Goal: Task Accomplishment & Management: Manage account settings

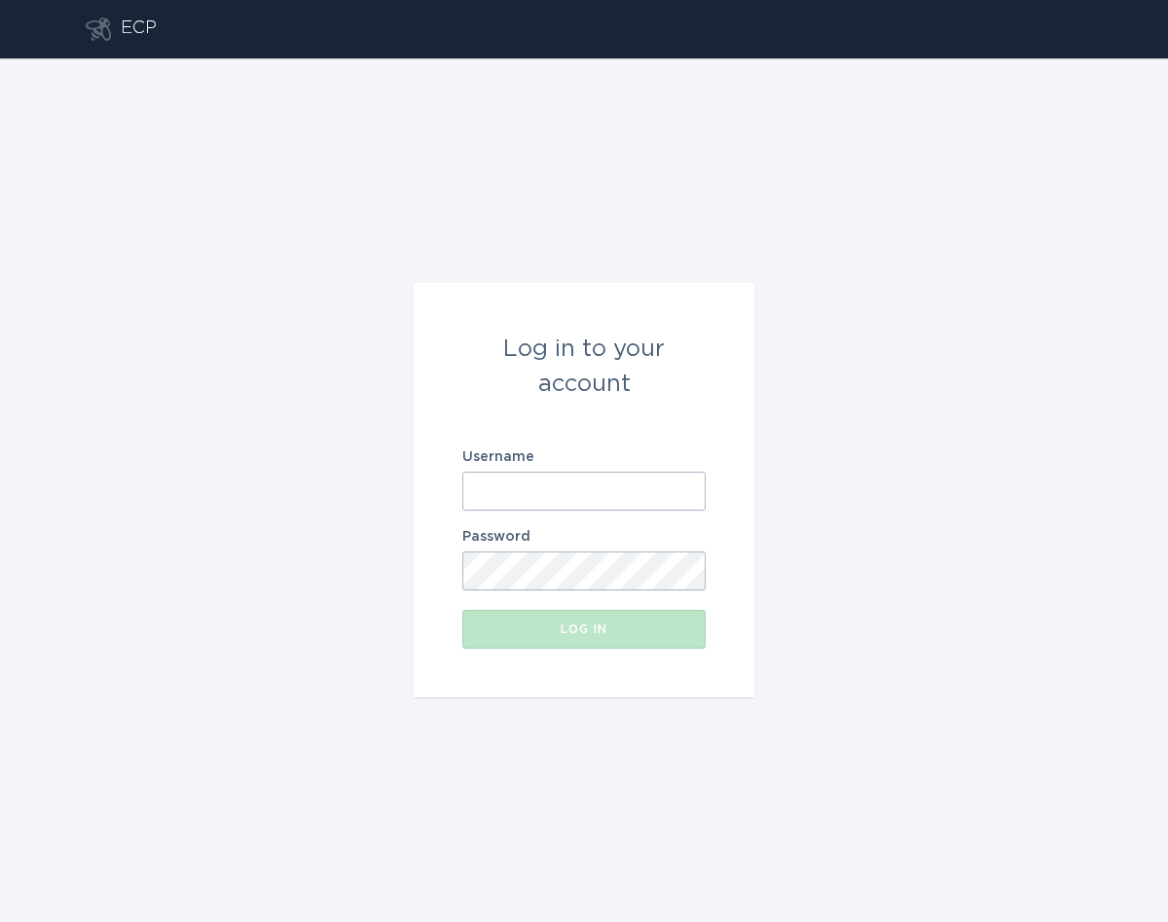
click at [534, 508] on input "Username" at bounding box center [583, 491] width 243 height 39
type input "[EMAIL_ADDRESS][DOMAIN_NAME]"
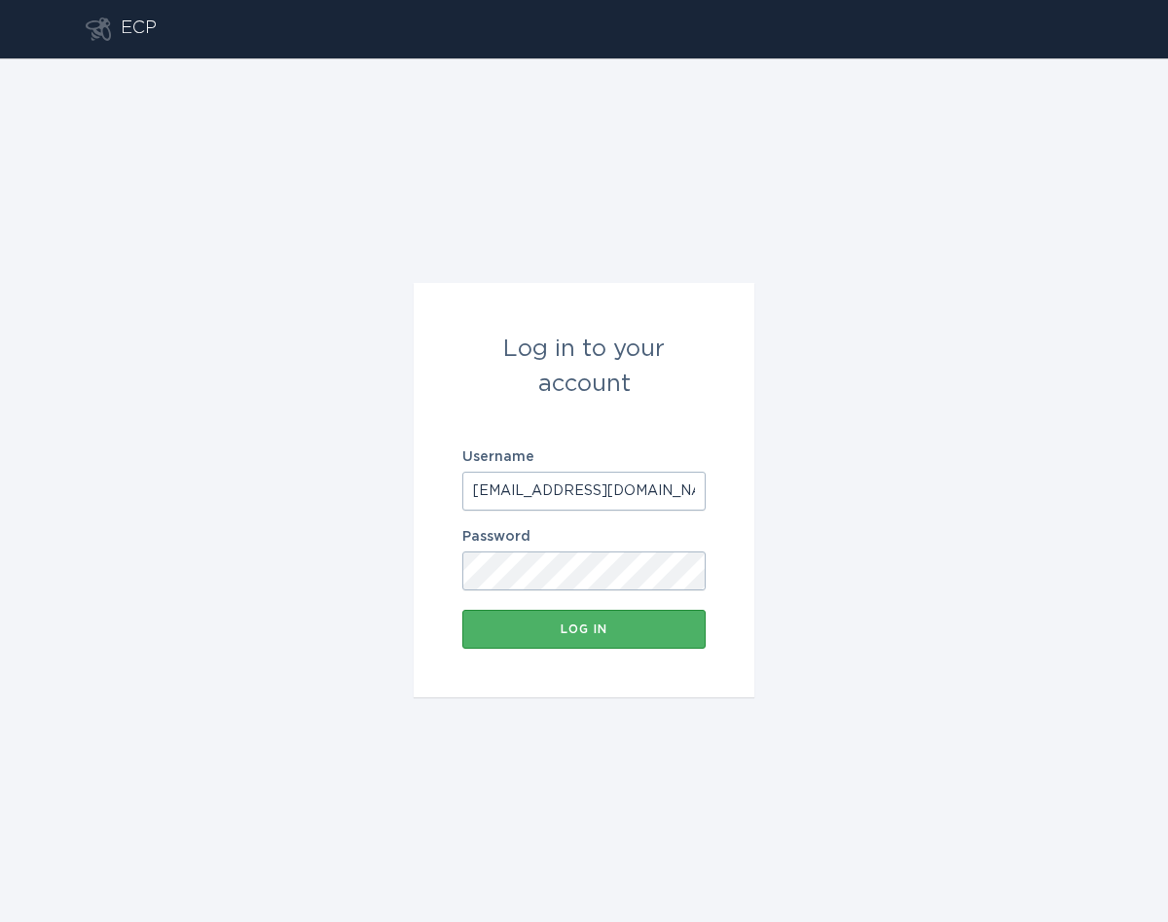
click at [582, 631] on div "Log in" at bounding box center [584, 630] width 224 height 12
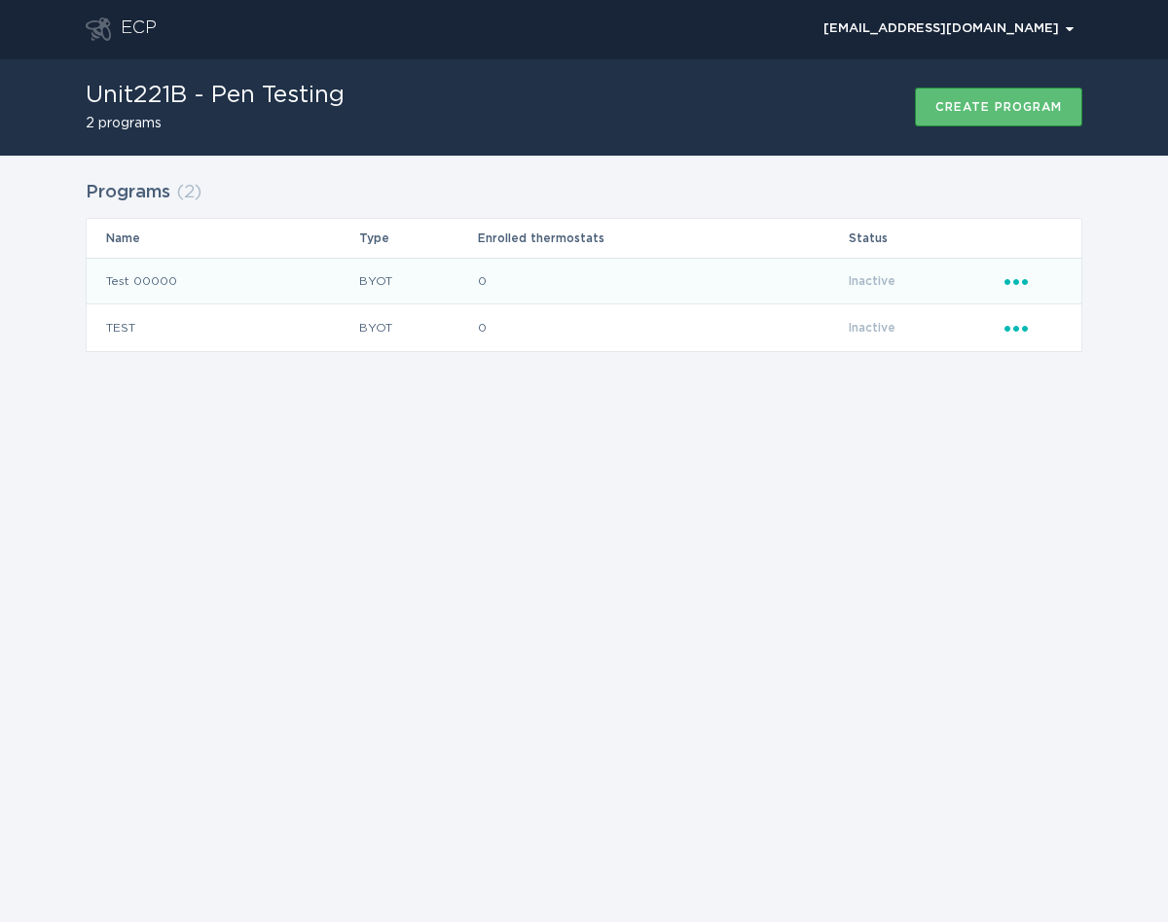
click at [174, 274] on td "Test 00000" at bounding box center [222, 281] width 271 height 47
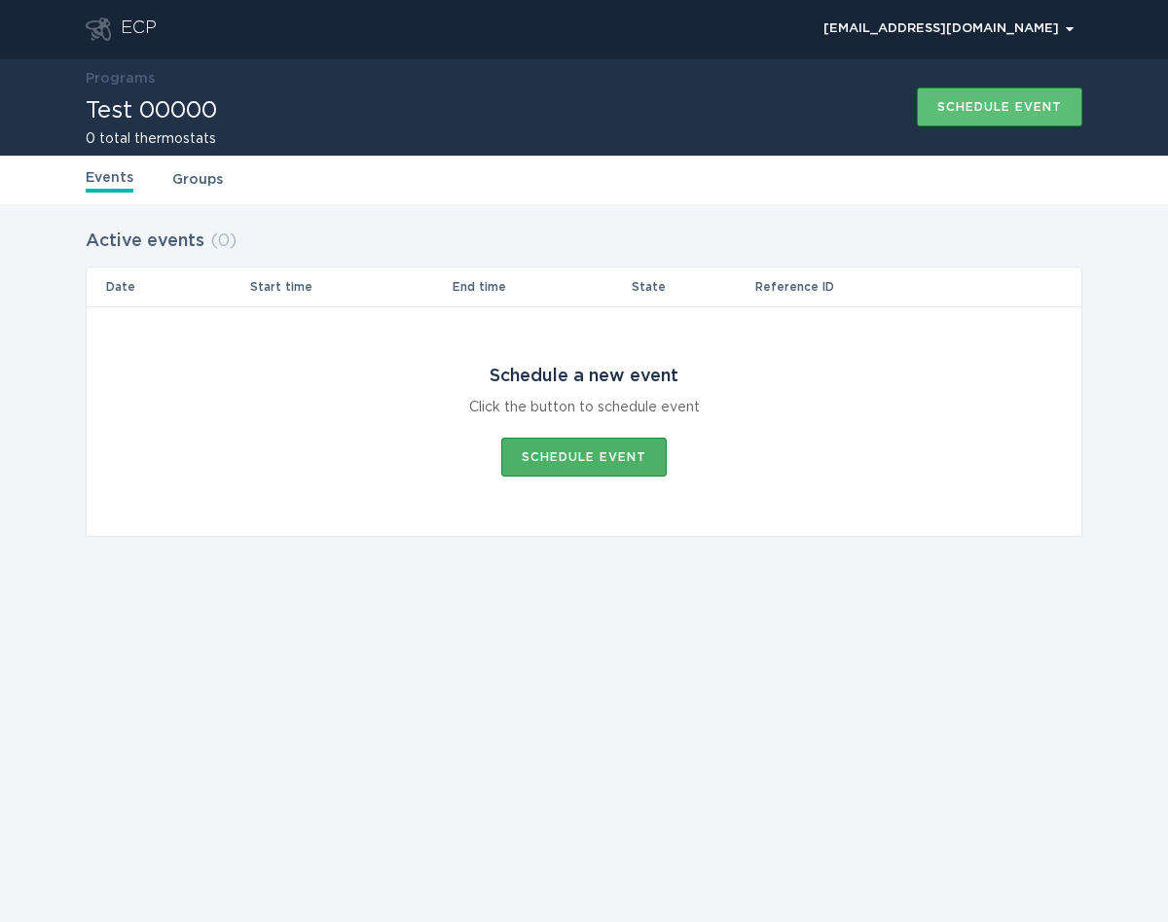
click at [568, 458] on div "Schedule event" at bounding box center [584, 457] width 125 height 12
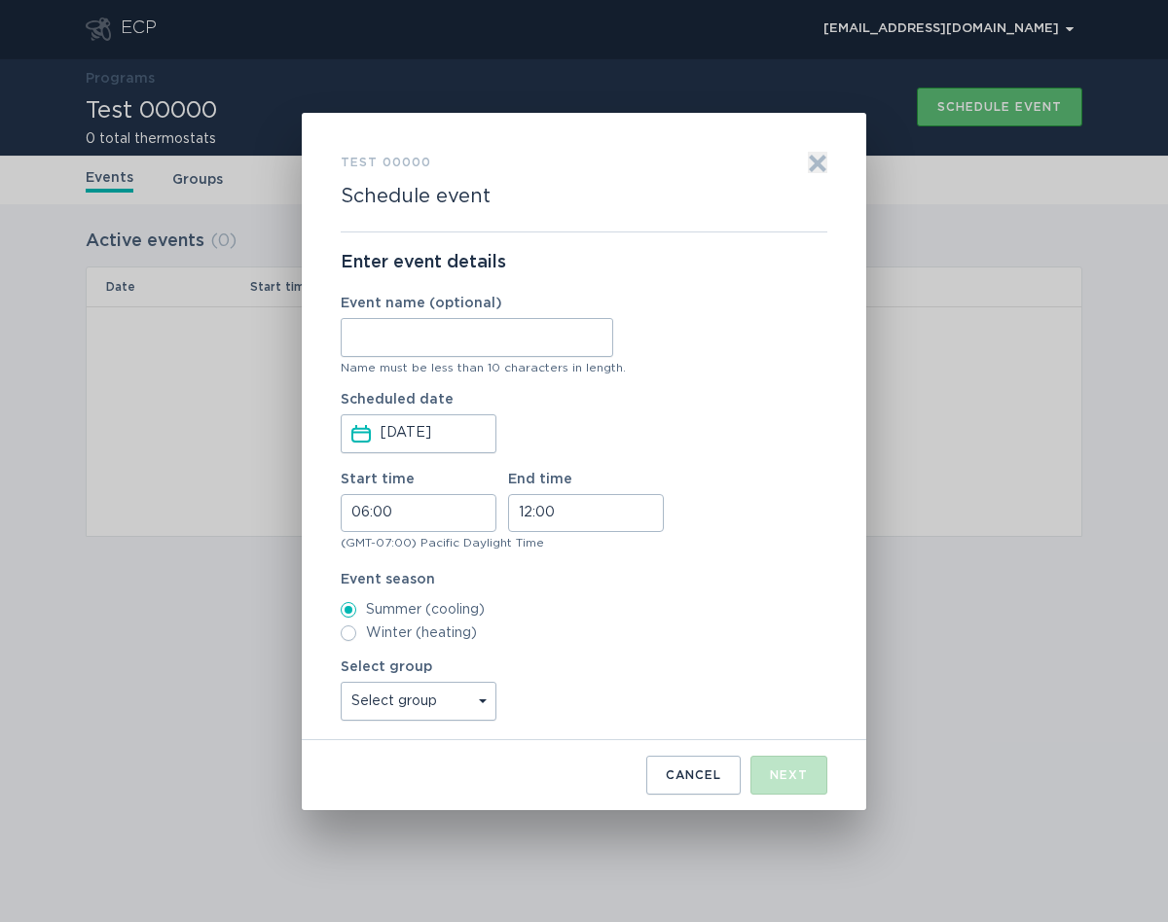
click at [566, 335] on input "Event name (optional)" at bounding box center [477, 337] width 272 height 39
type input "0000"
click at [811, 158] on icon "Exit" at bounding box center [818, 163] width 15 height 15
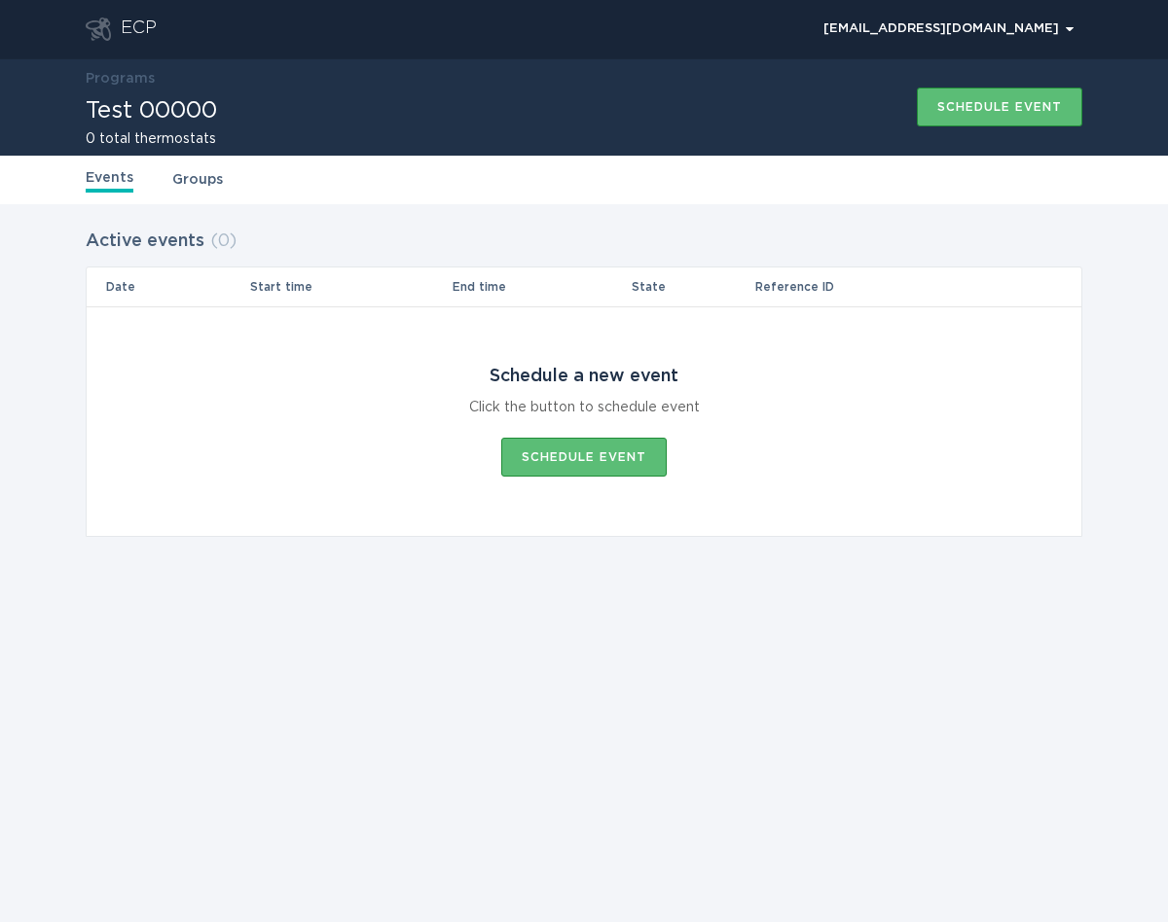
click at [214, 159] on div "Events Groups" at bounding box center [584, 180] width 996 height 49
click at [209, 172] on link "Groups" at bounding box center [197, 179] width 51 height 21
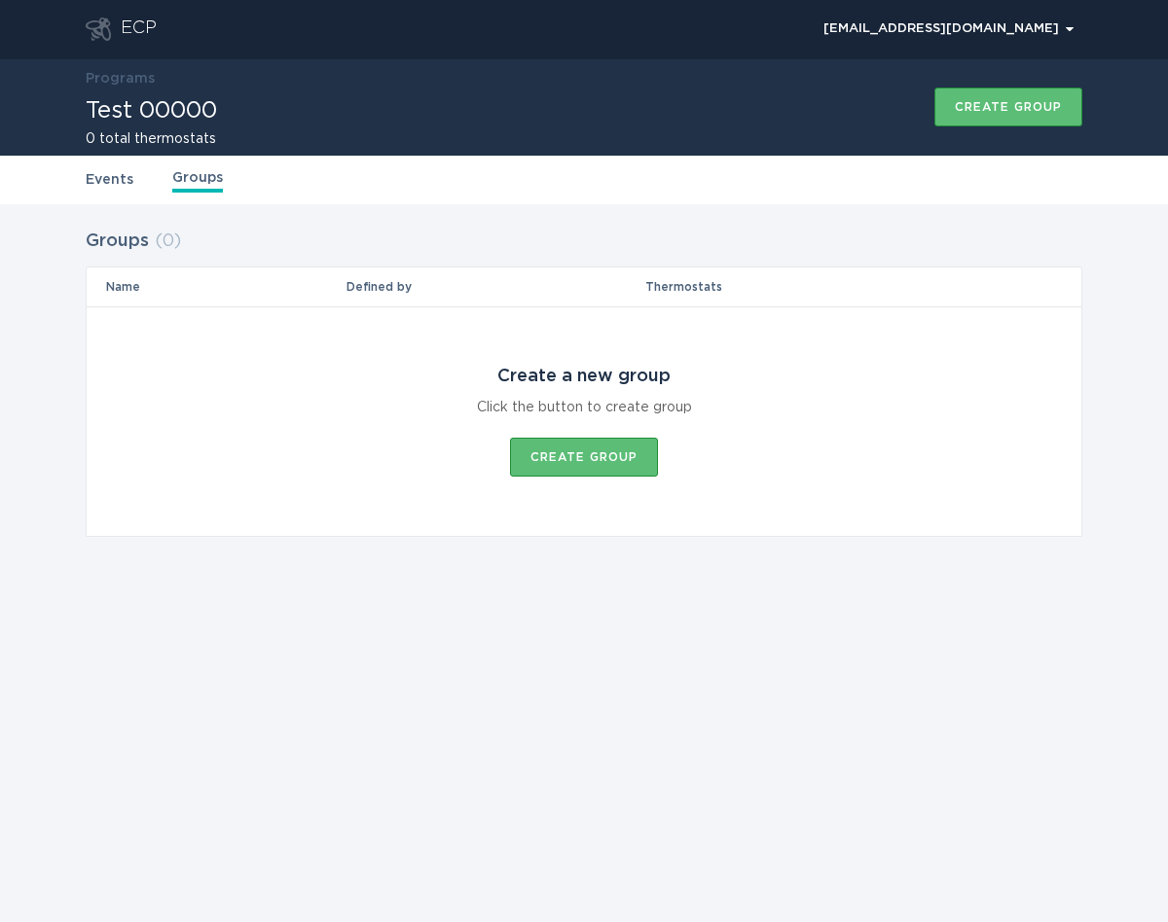
click at [583, 477] on section "Create a new group Click the button to create group Create group" at bounding box center [584, 421] width 272 height 228
click at [595, 461] on div "Create group" at bounding box center [583, 457] width 107 height 12
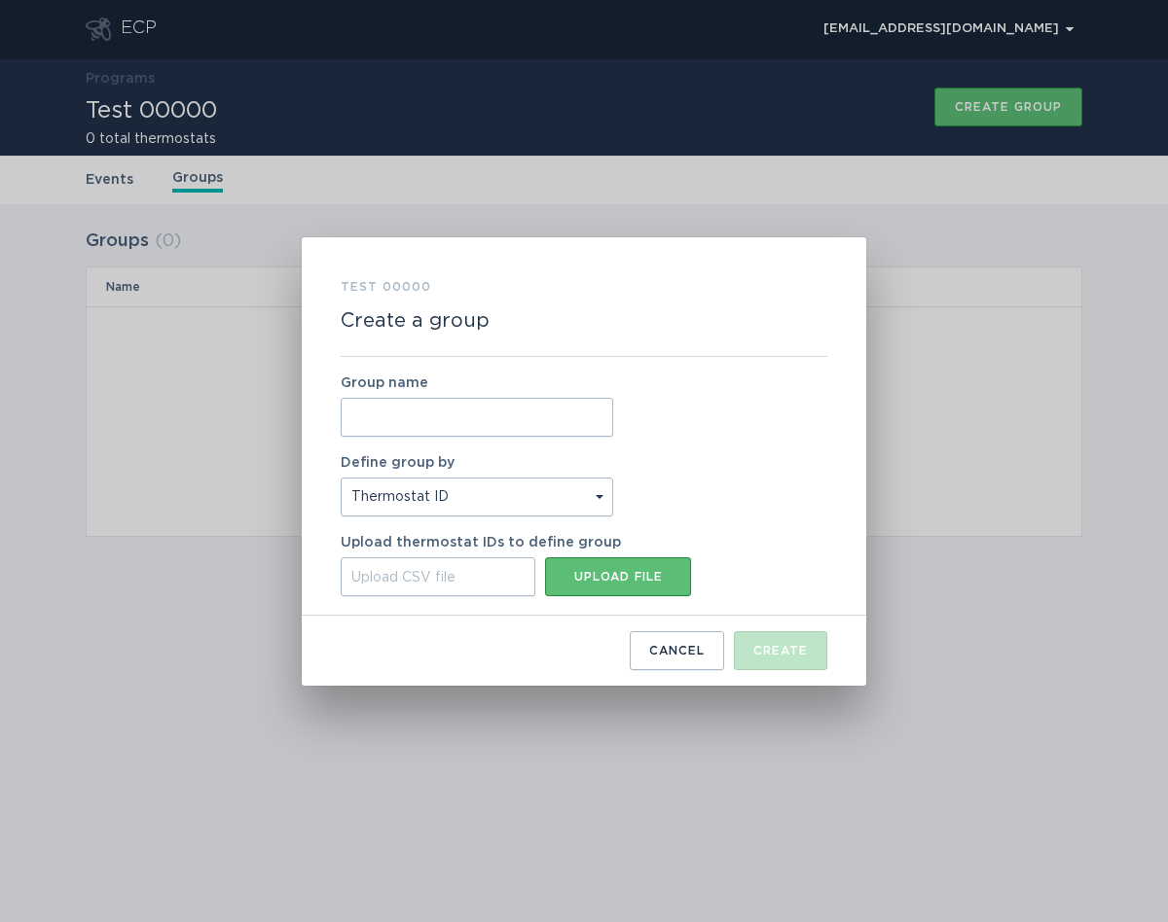
click at [494, 437] on div "Group name Define group by Thermostat ID Location Upload thermostat IDs to defi…" at bounding box center [584, 486] width 487 height 259
click at [441, 390] on div "Group name" at bounding box center [477, 407] width 272 height 60
click at [441, 398] on input "Group name" at bounding box center [477, 417] width 272 height 39
type input "-"
type input "00000 Group"
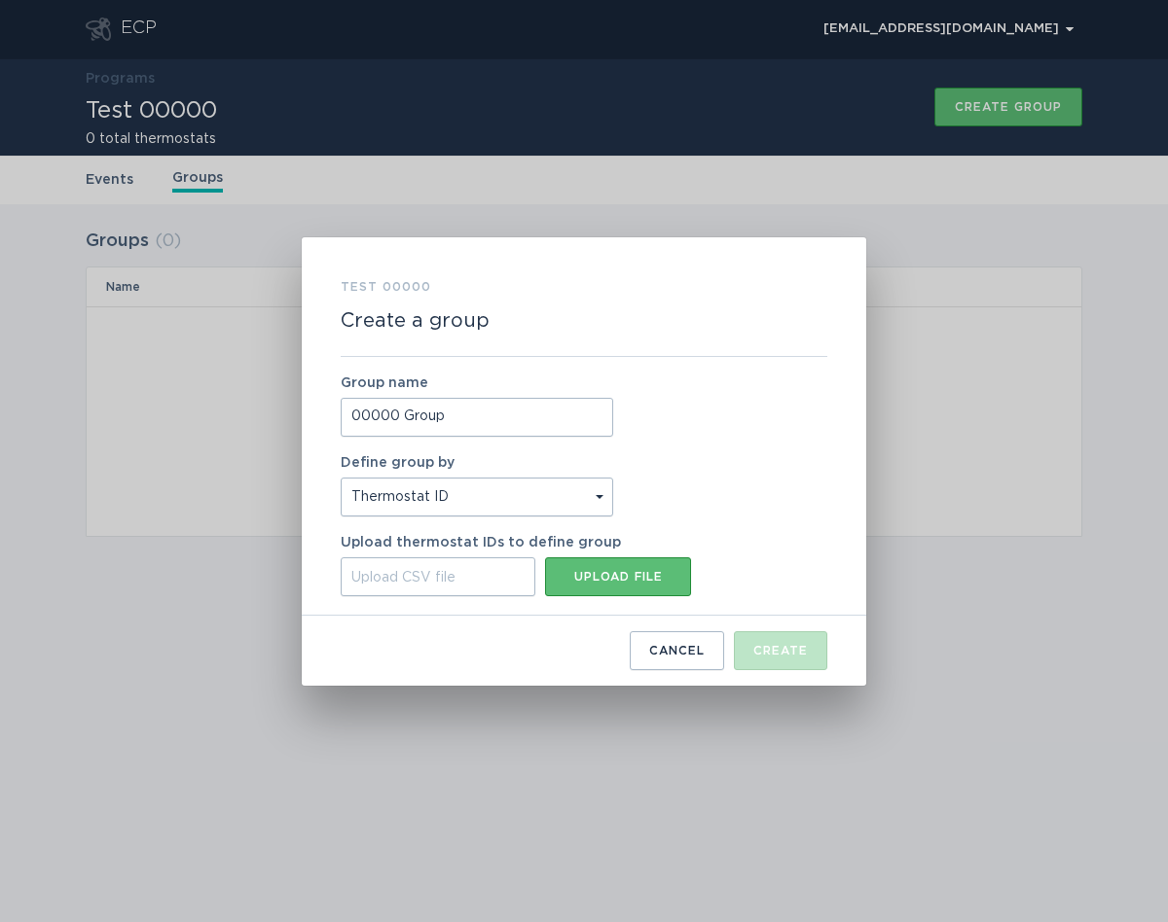
click at [453, 502] on select "Thermostat ID Location" at bounding box center [477, 497] width 272 height 39
click at [341, 478] on select "Thermostat ID Location" at bounding box center [477, 497] width 272 height 39
click at [668, 600] on div "Group name 00000 Group Define group by Thermostat ID Location Upload thermostat…" at bounding box center [584, 486] width 487 height 259
click at [657, 589] on button "Upload file" at bounding box center [618, 577] width 146 height 39
type input "C:\fakepath\00000.csv"
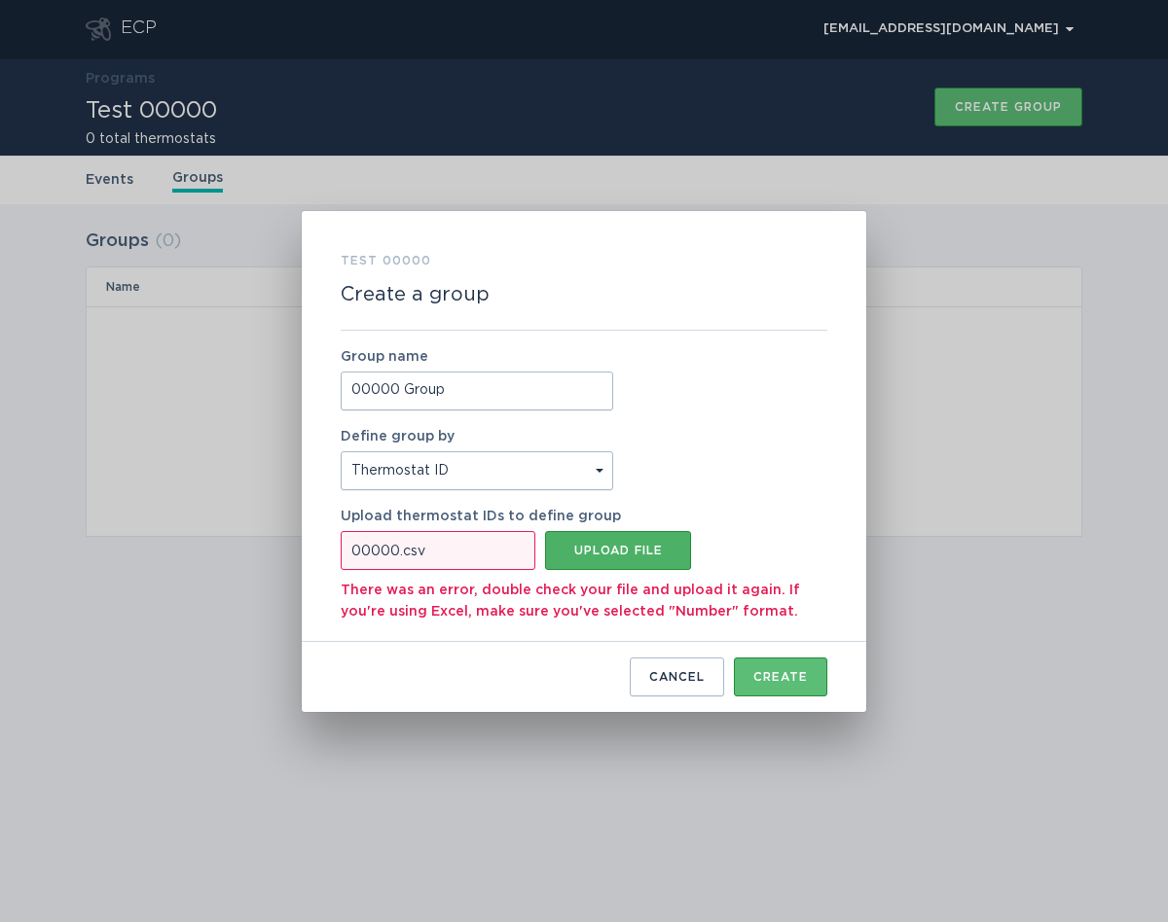
click at [613, 561] on button "Upload file" at bounding box center [618, 550] width 146 height 39
type input "C:\fakepath\og-therm.csv"
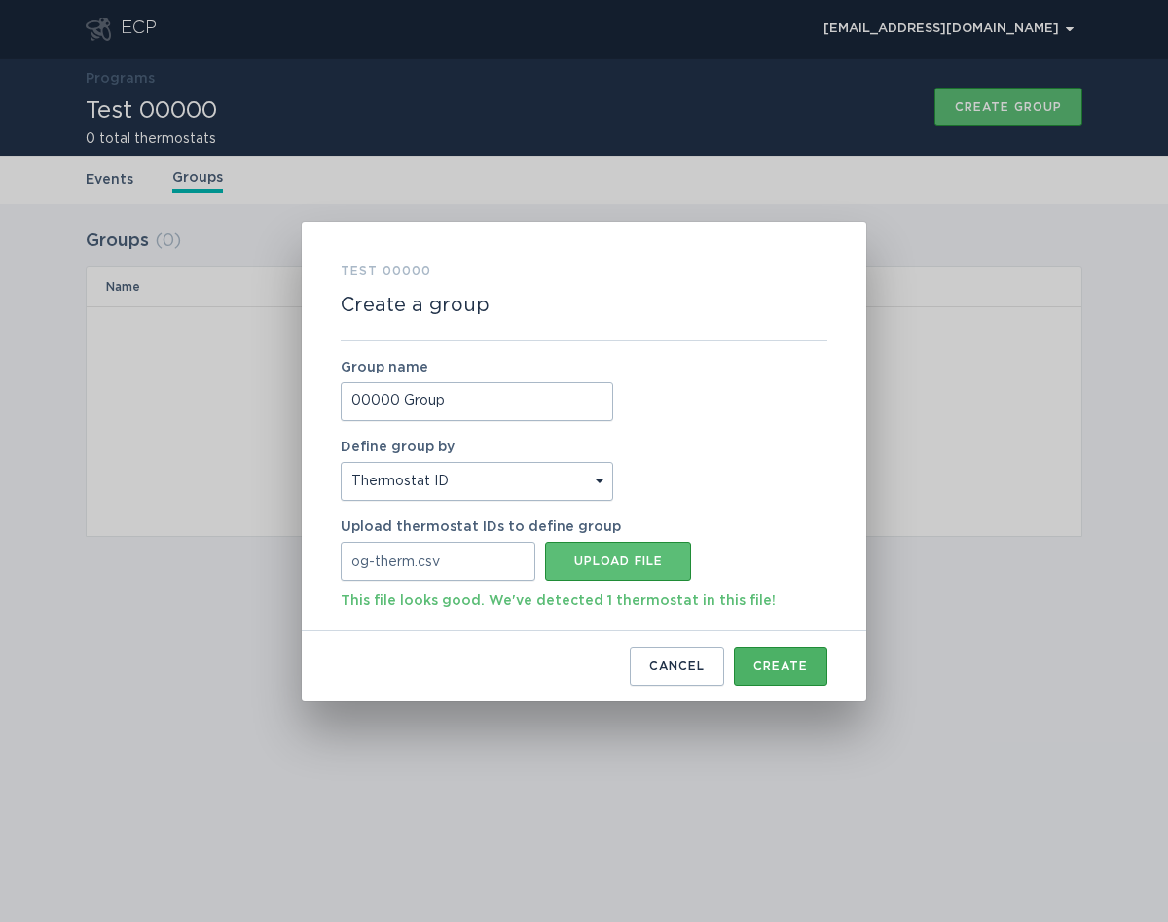
click at [782, 677] on button "Create" at bounding box center [780, 666] width 93 height 39
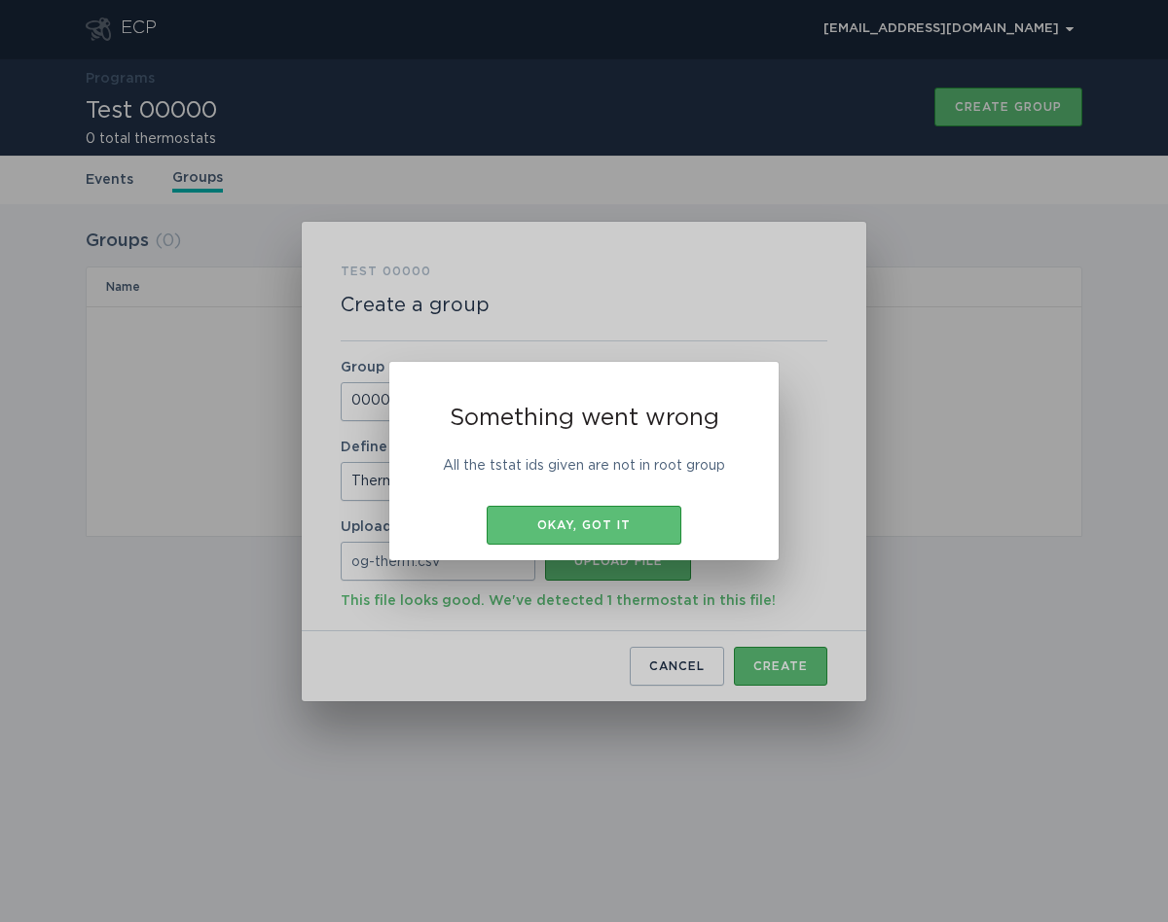
click at [607, 471] on p "All the tstat ids given are not in root group" at bounding box center [583, 465] width 311 height 21
copy p "All the tstat ids given are not in root group"
click at [810, 311] on div "Something went wrong All the tstat ids given are not in root group Okay, got it" at bounding box center [584, 461] width 1168 height 922
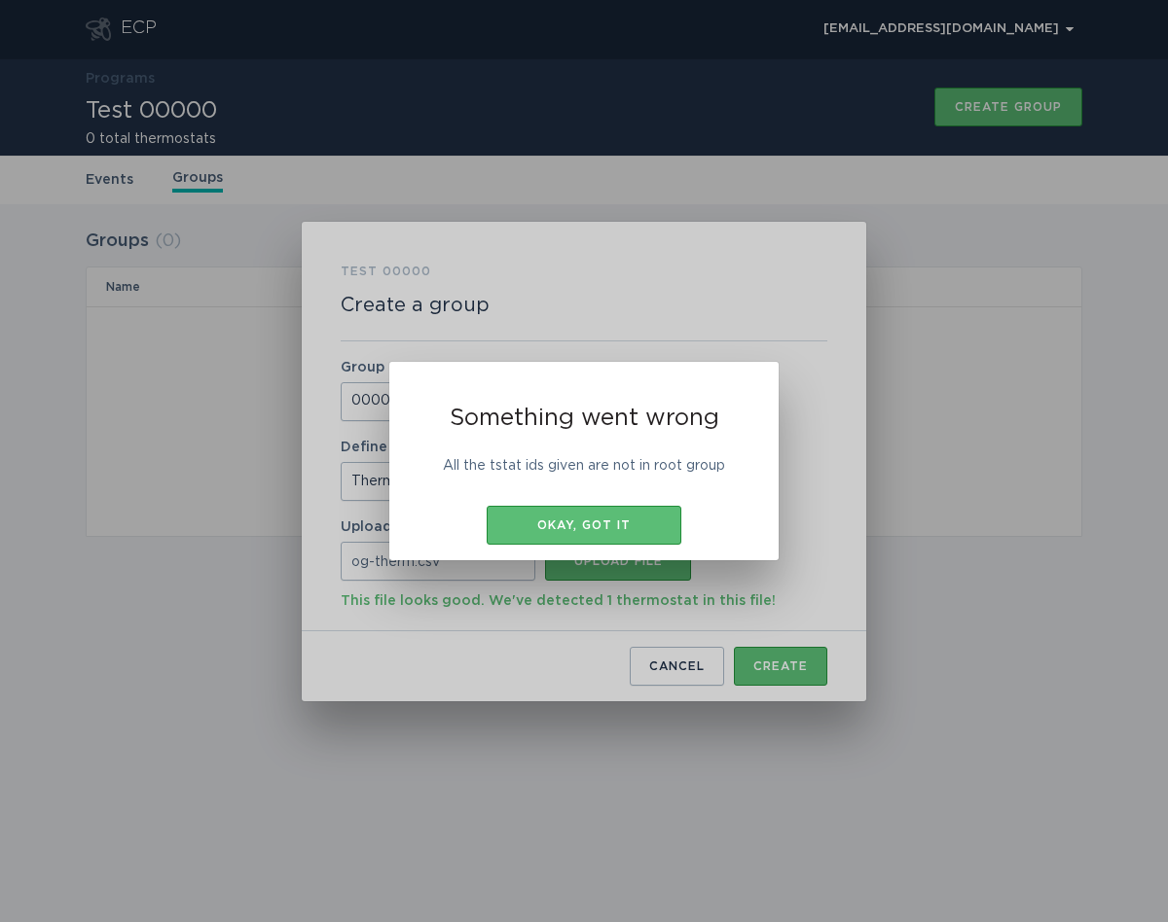
click at [861, 141] on div "Something went wrong All the tstat ids given are not in root group Okay, got it" at bounding box center [584, 461] width 1168 height 922
click at [586, 519] on button "Okay, got it" at bounding box center [584, 525] width 195 height 39
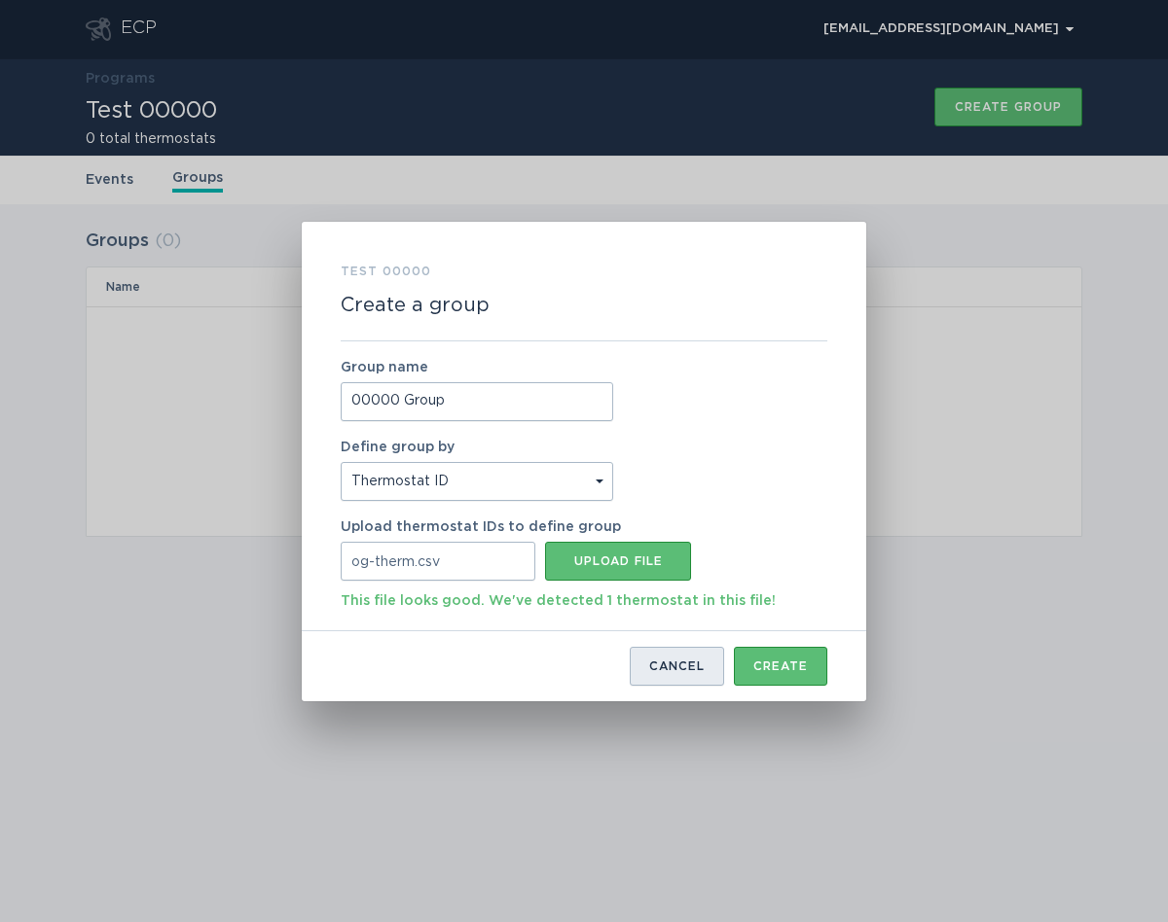
click at [663, 673] on button "Cancel" at bounding box center [677, 666] width 94 height 39
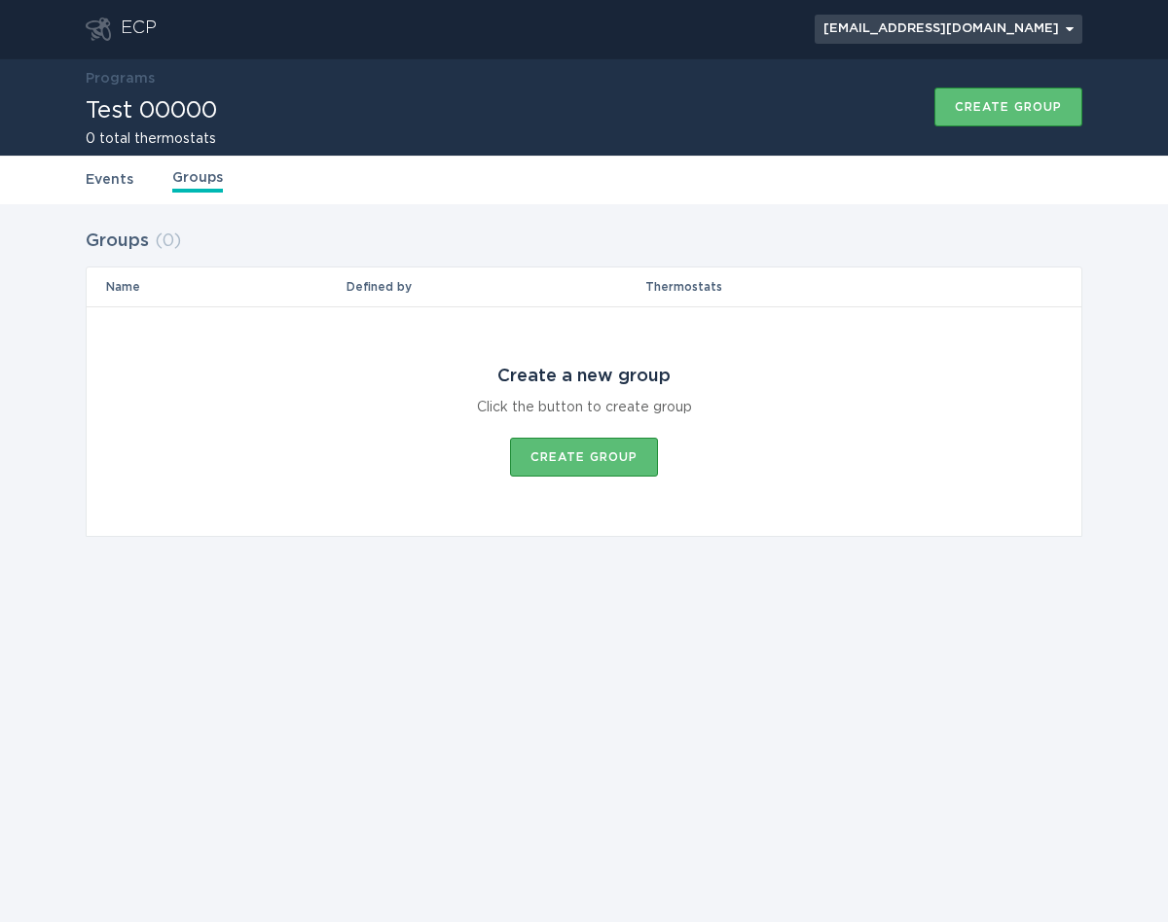
click at [1044, 18] on button "[EMAIL_ADDRESS][DOMAIN_NAME] Chevron" at bounding box center [948, 29] width 268 height 29
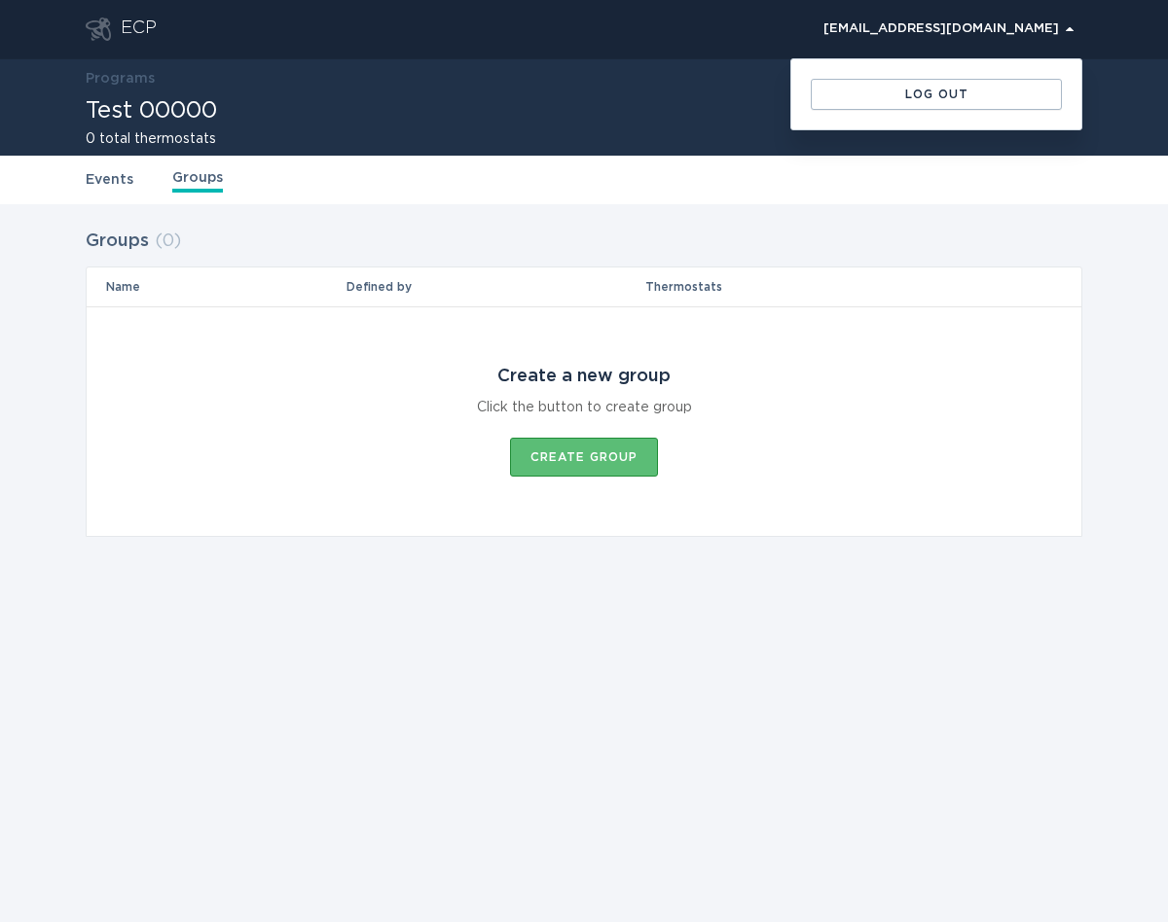
click at [365, 48] on div "[EMAIL_ADDRESS][DOMAIN_NAME] Chevron Log out" at bounding box center [619, 29] width 925 height 58
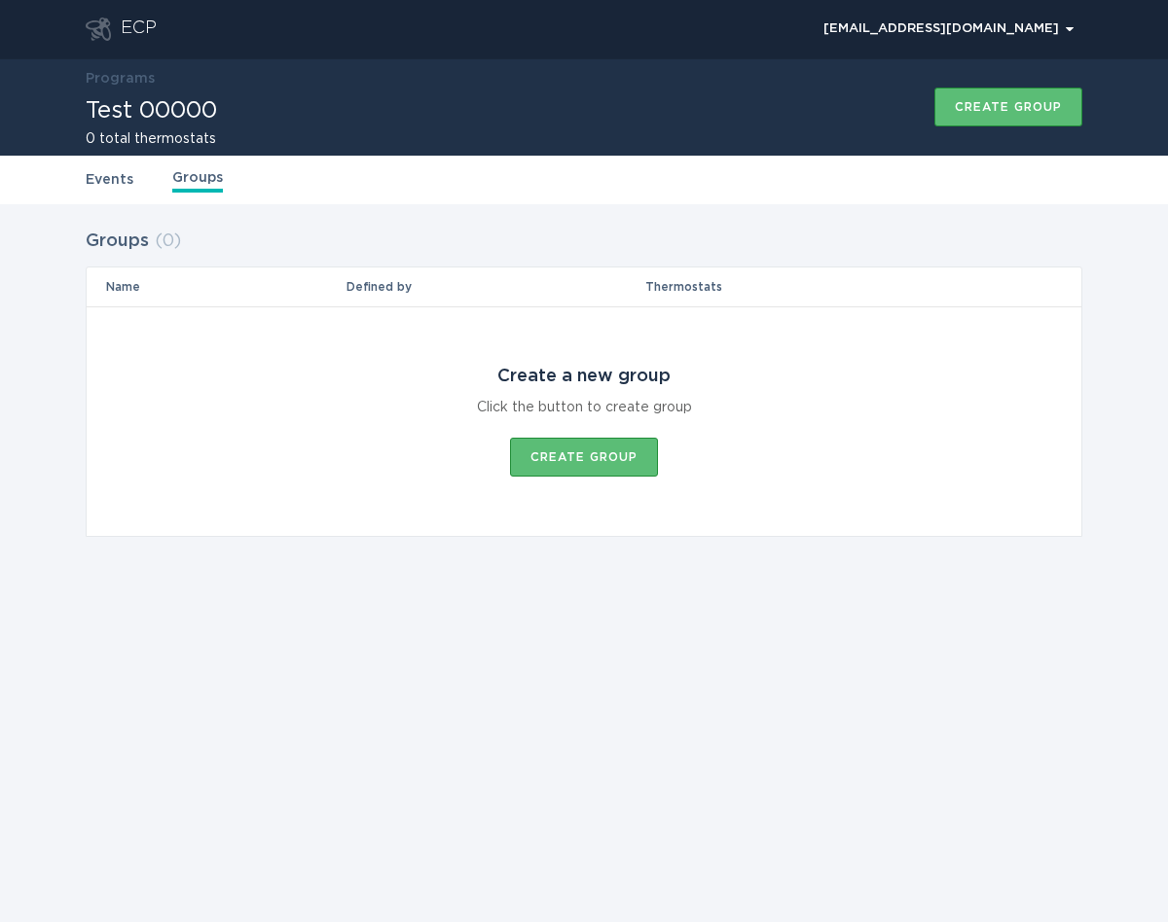
click at [116, 23] on div "ECP" at bounding box center [121, 29] width 71 height 23
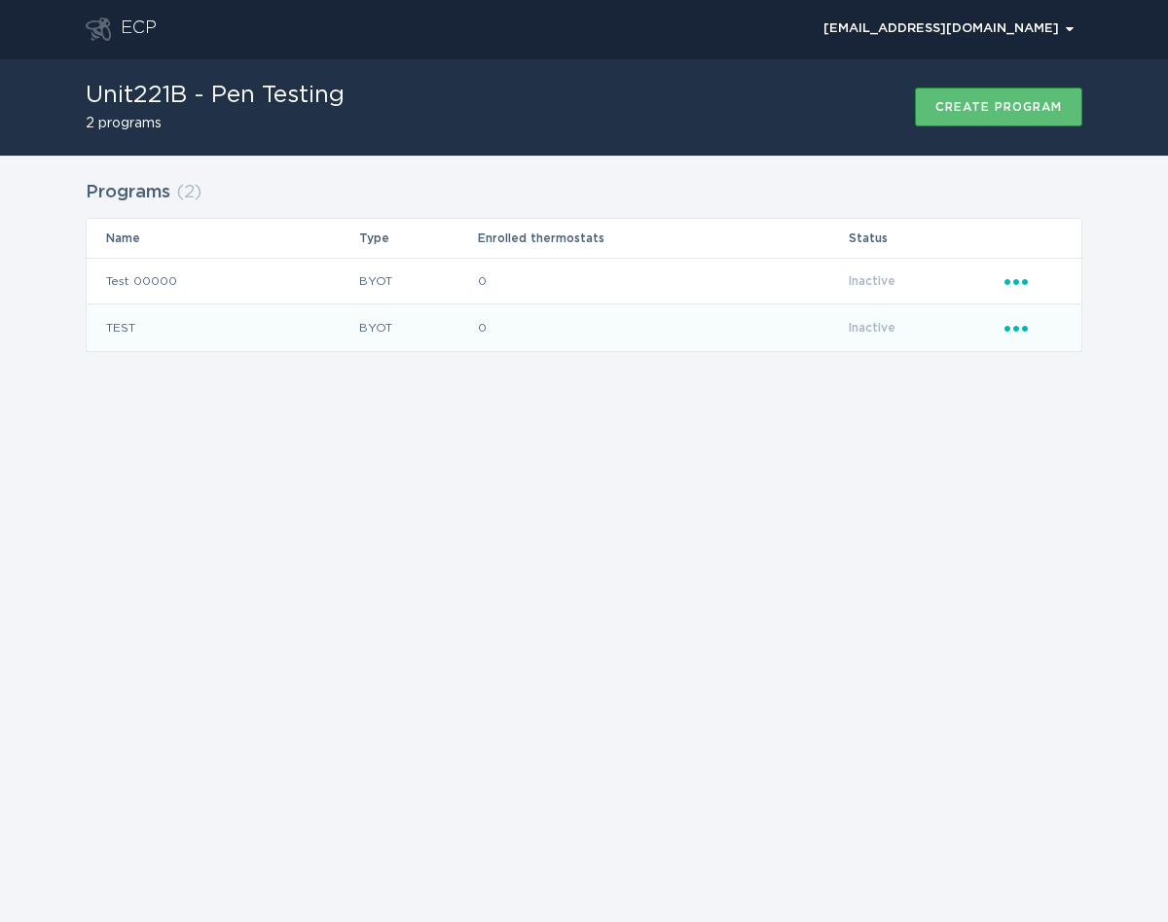
click at [251, 321] on td "TEST" at bounding box center [222, 328] width 271 height 47
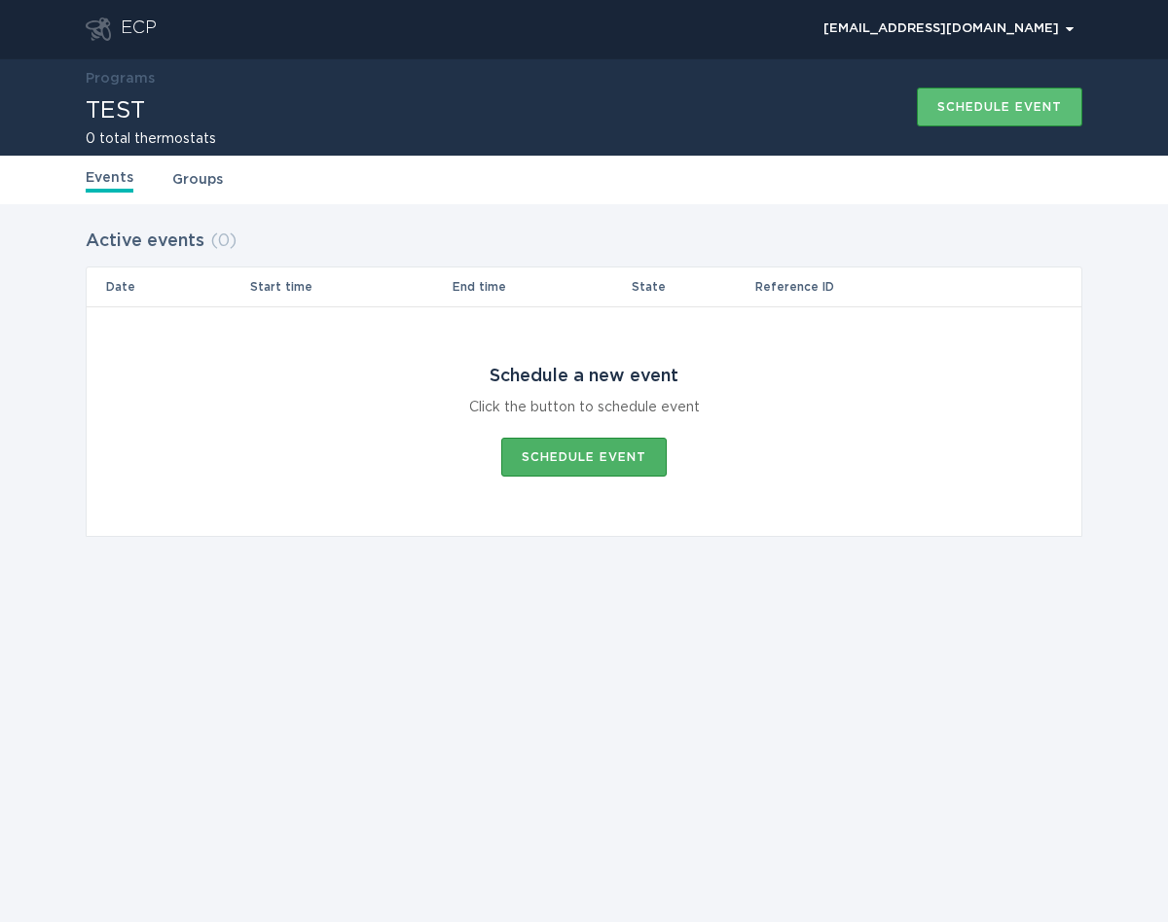
click at [526, 453] on div "Schedule event" at bounding box center [584, 457] width 125 height 12
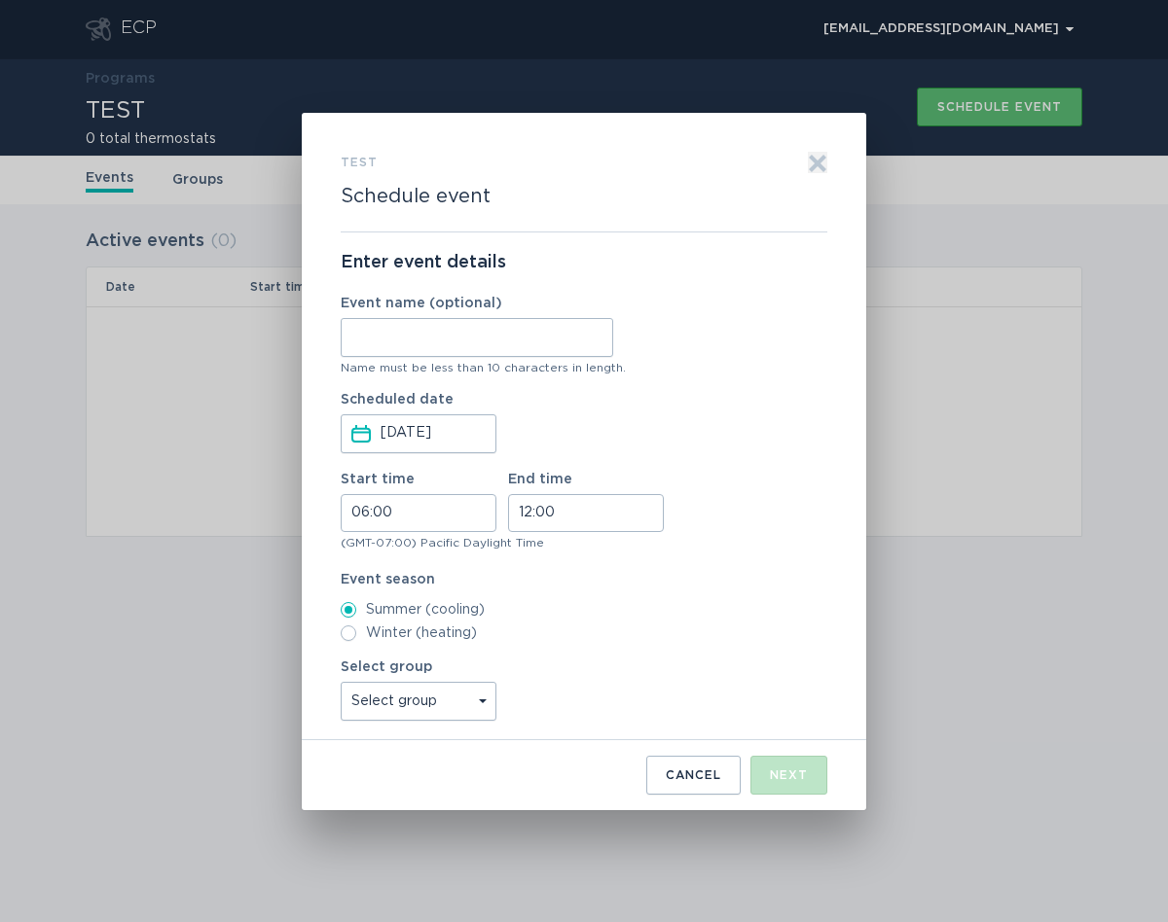
click at [813, 152] on button "Exit" at bounding box center [817, 162] width 19 height 21
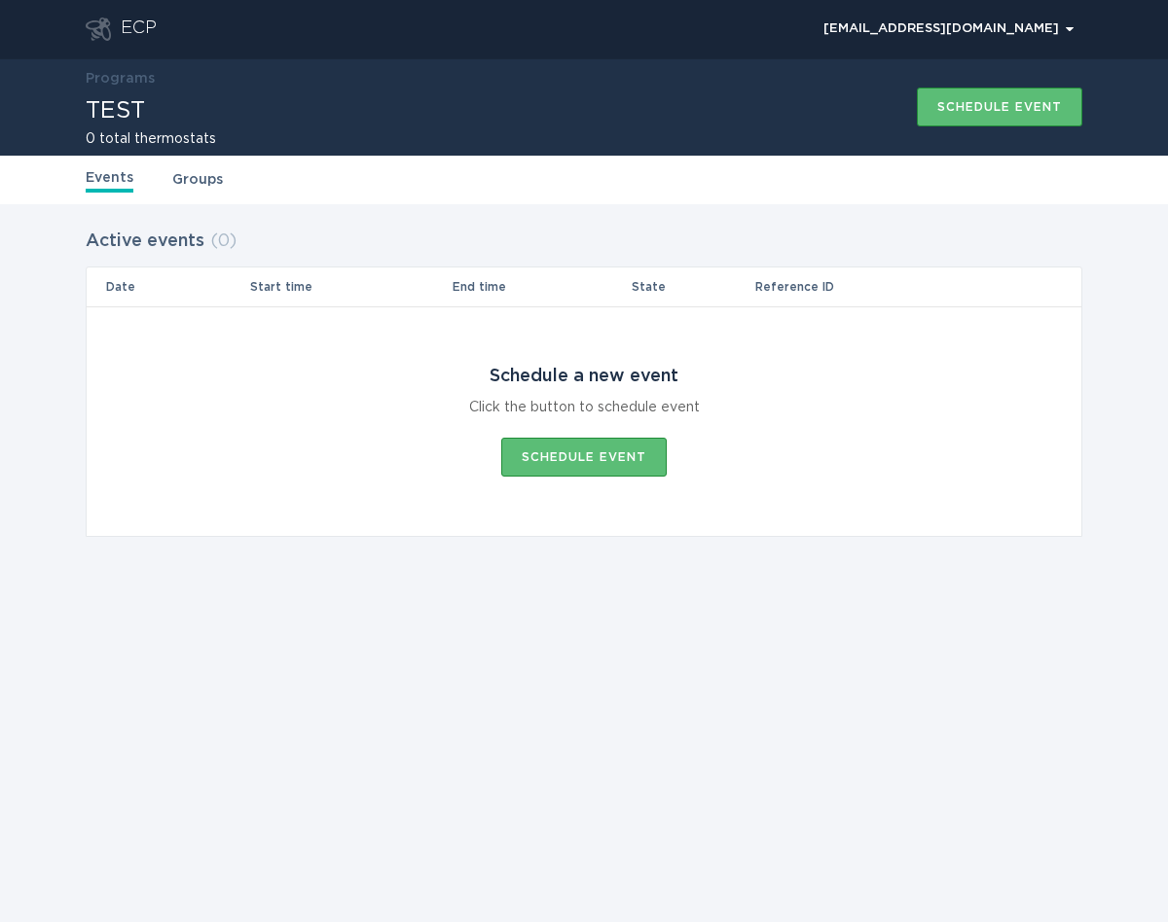
click at [205, 176] on link "Groups" at bounding box center [197, 179] width 51 height 21
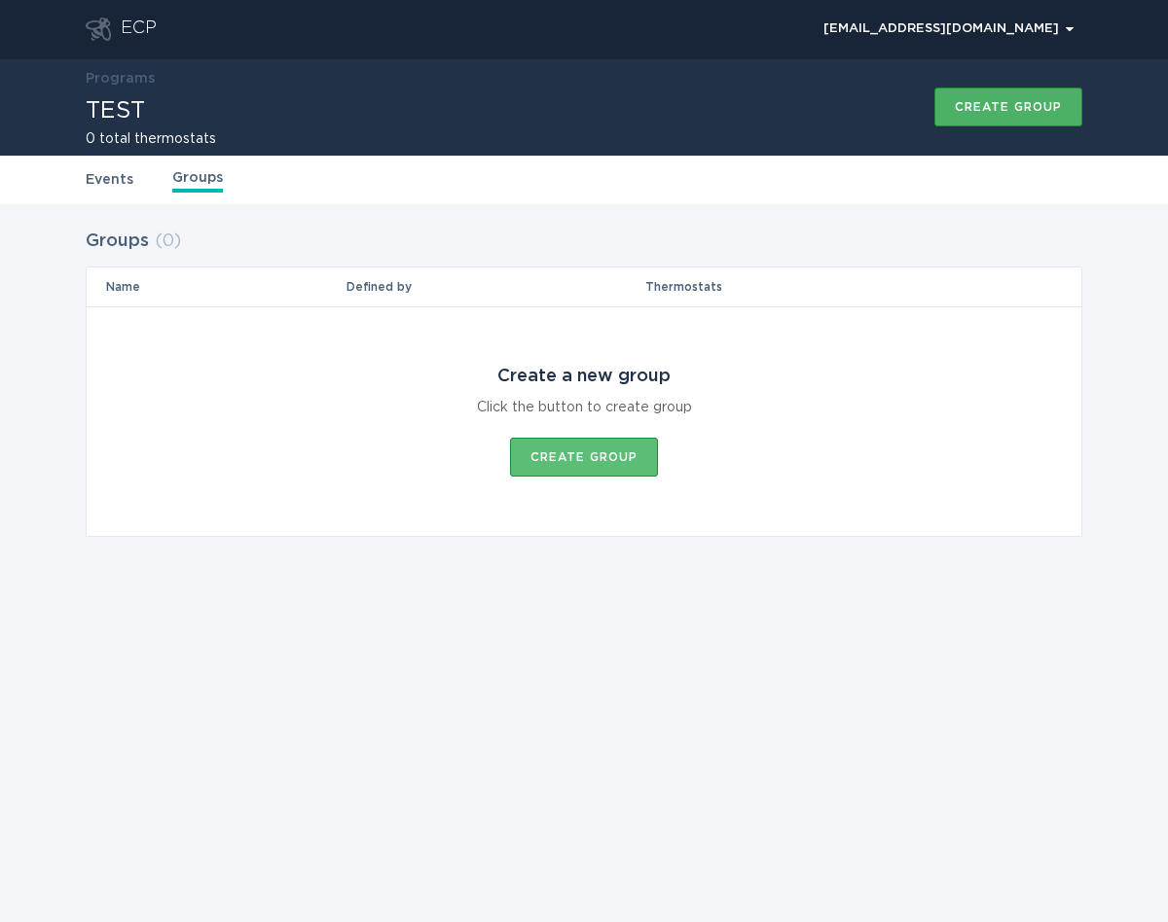
click at [966, 92] on button "Create group" at bounding box center [1008, 107] width 148 height 39
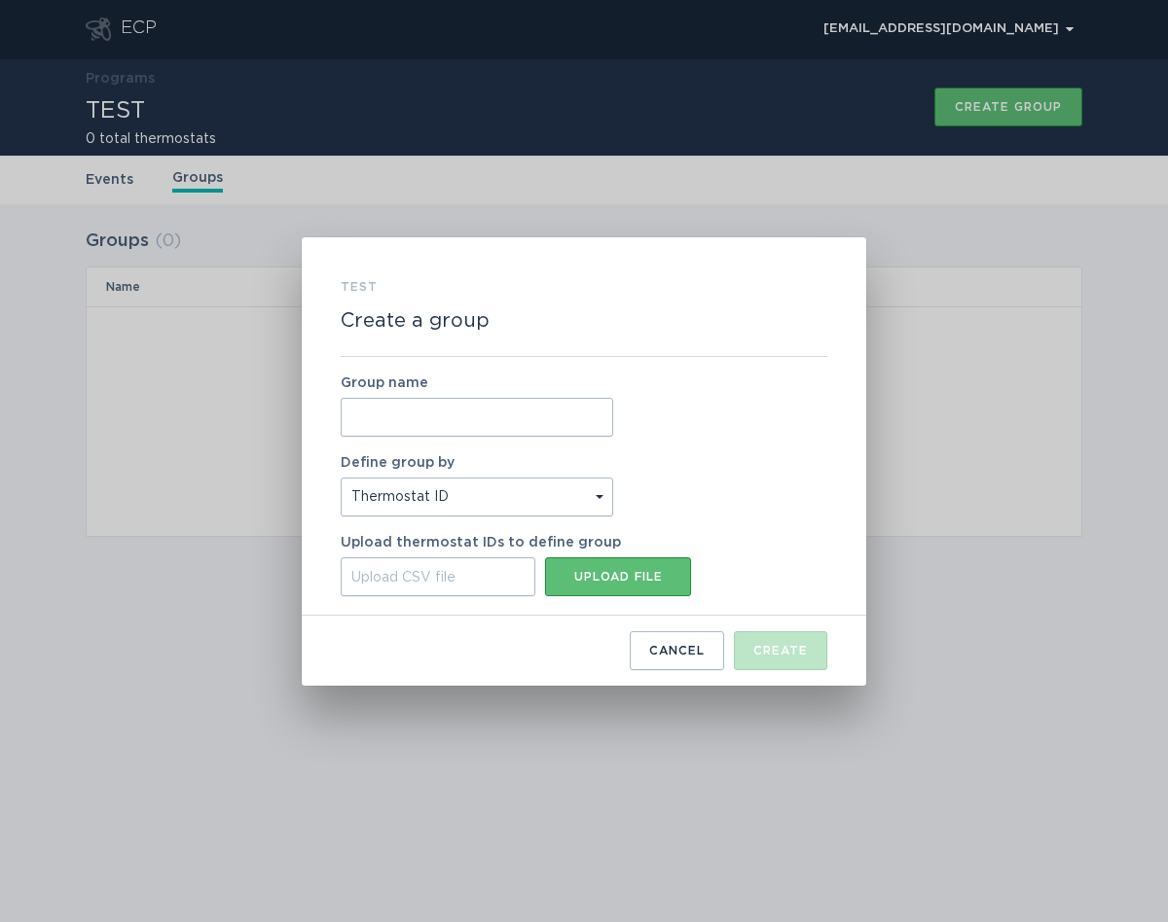
click at [559, 512] on select "Thermostat ID Location" at bounding box center [477, 497] width 272 height 39
select select "location.zip"
click at [341, 478] on select "Thermostat ID Location" at bounding box center [477, 497] width 272 height 39
click at [519, 414] on input "Group name" at bounding box center [477, 417] width 272 height 39
type input "00000 Group"
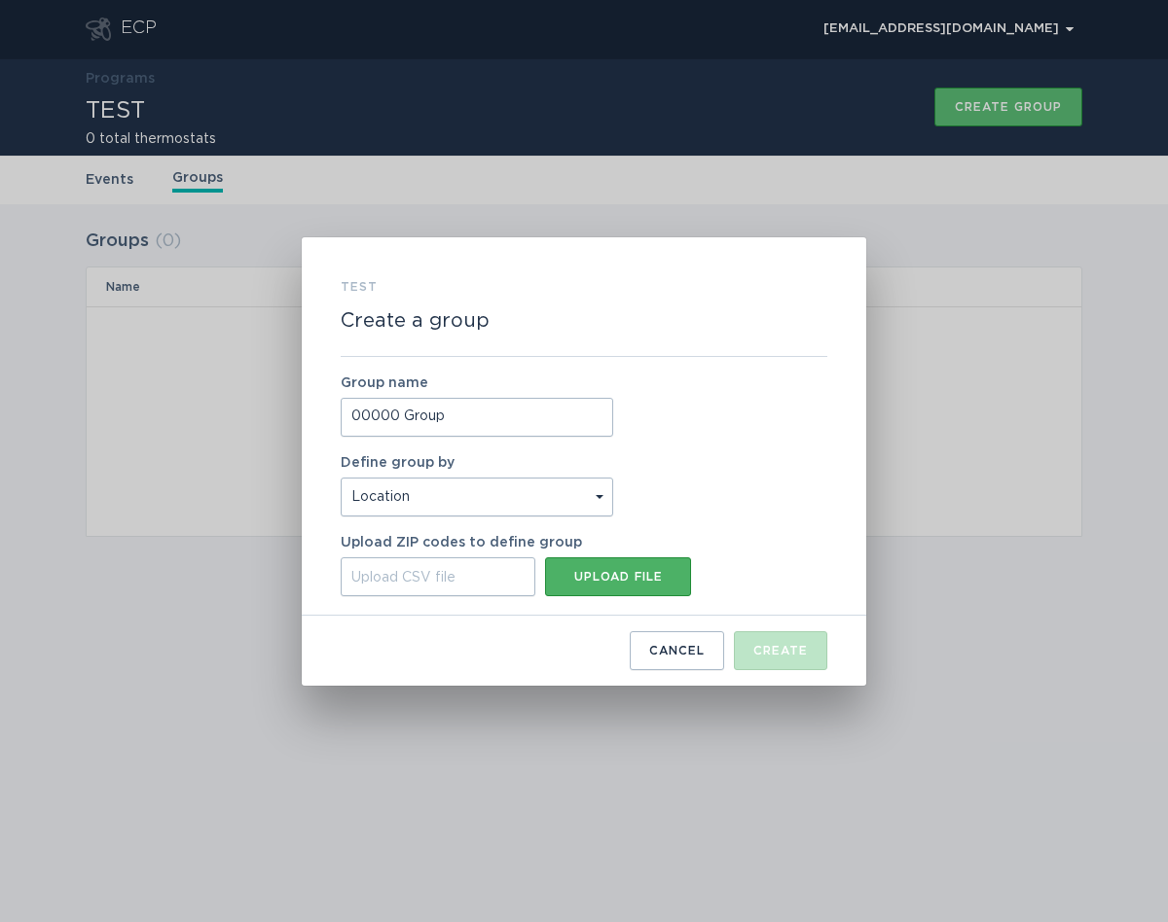
click at [650, 573] on div "Upload file" at bounding box center [618, 577] width 126 height 12
type input "C:\fakepath\00000.csv"
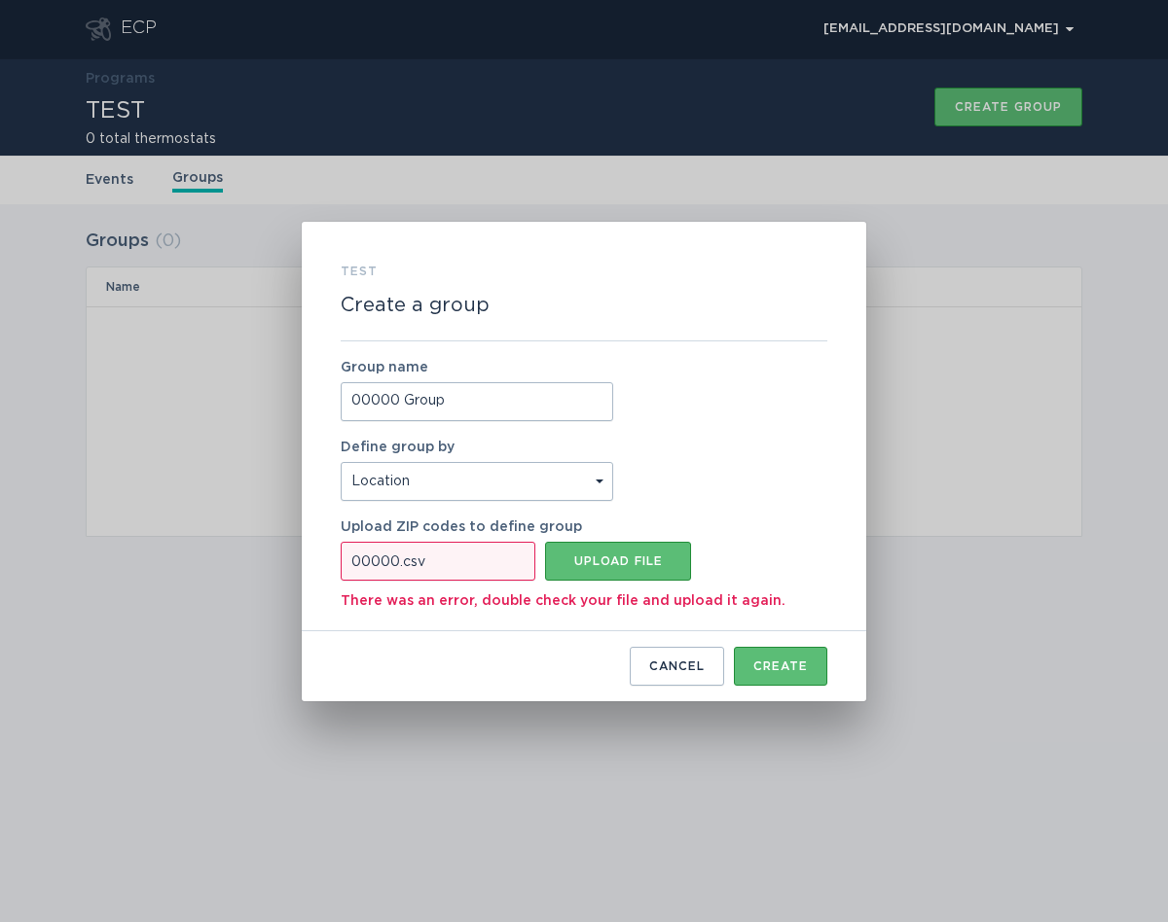
click at [499, 565] on div "00000.csv" at bounding box center [438, 561] width 195 height 39
click at [341, 542] on input "00000.csv Upload file" at bounding box center [341, 542] width 0 height 0
type input "C:\fakepath\og-therm.csv"
click at [672, 578] on button "Upload file" at bounding box center [618, 561] width 146 height 39
type input "C:\fakepath\00000.csv"
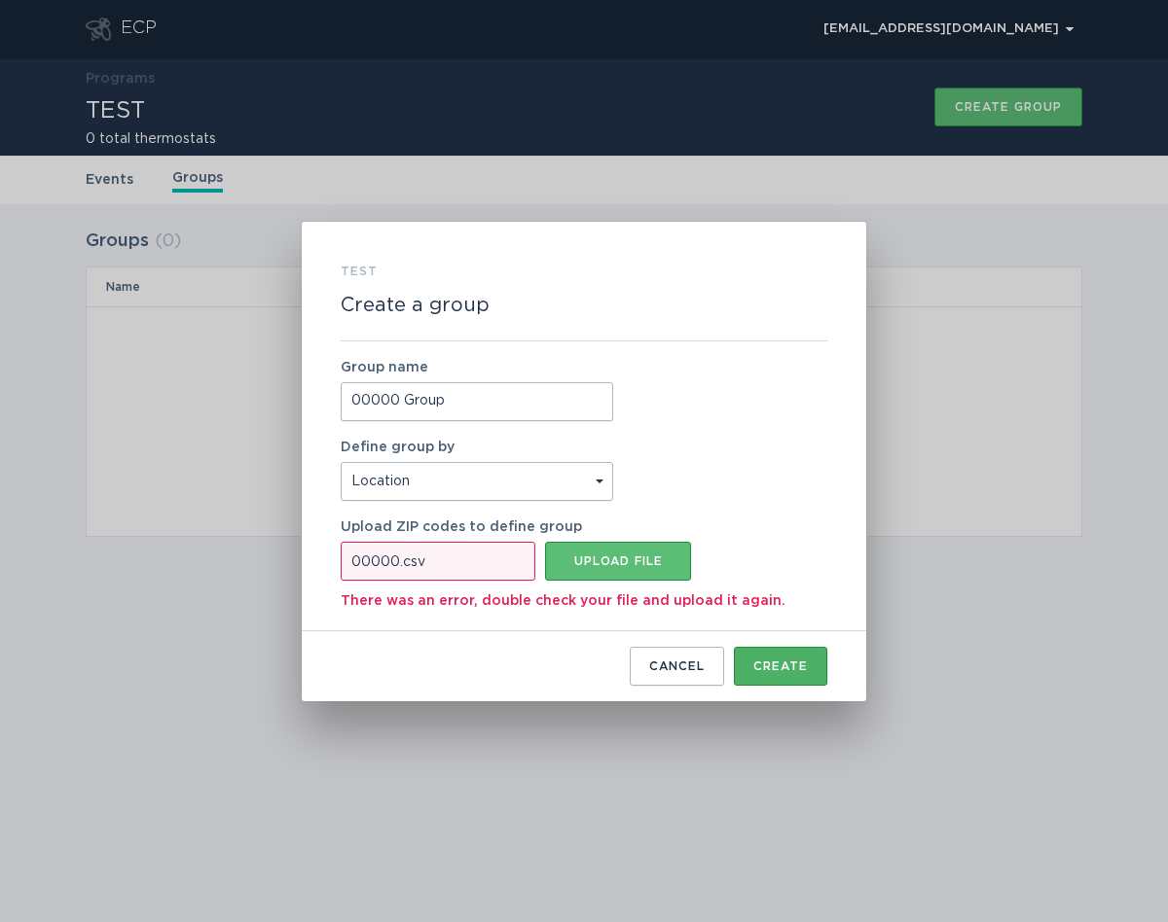
click at [777, 665] on div "Create" at bounding box center [780, 667] width 54 height 12
click at [975, 409] on div "TEST Create a group Group name 00000 Group Define group by Thermostat ID Locati…" at bounding box center [584, 461] width 1168 height 922
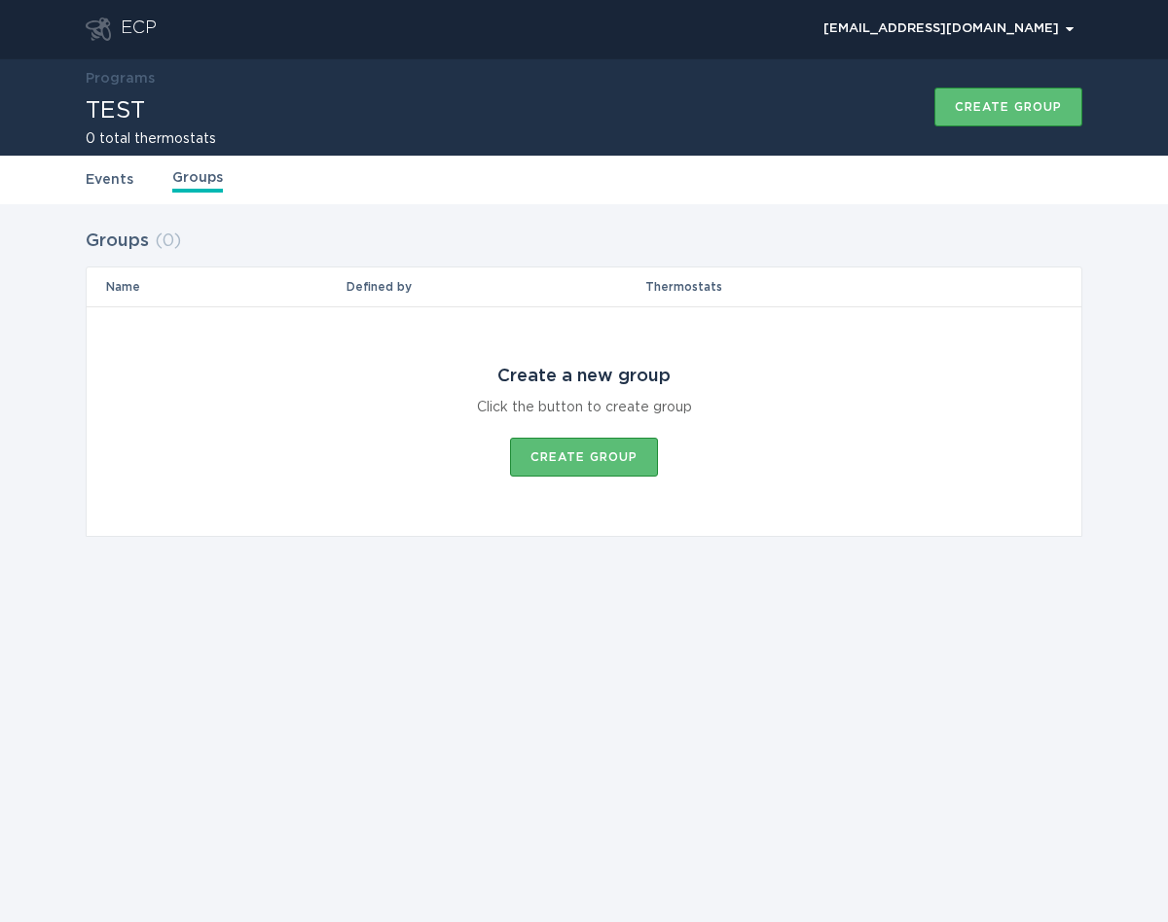
click at [99, 180] on link "Events" at bounding box center [110, 179] width 48 height 21
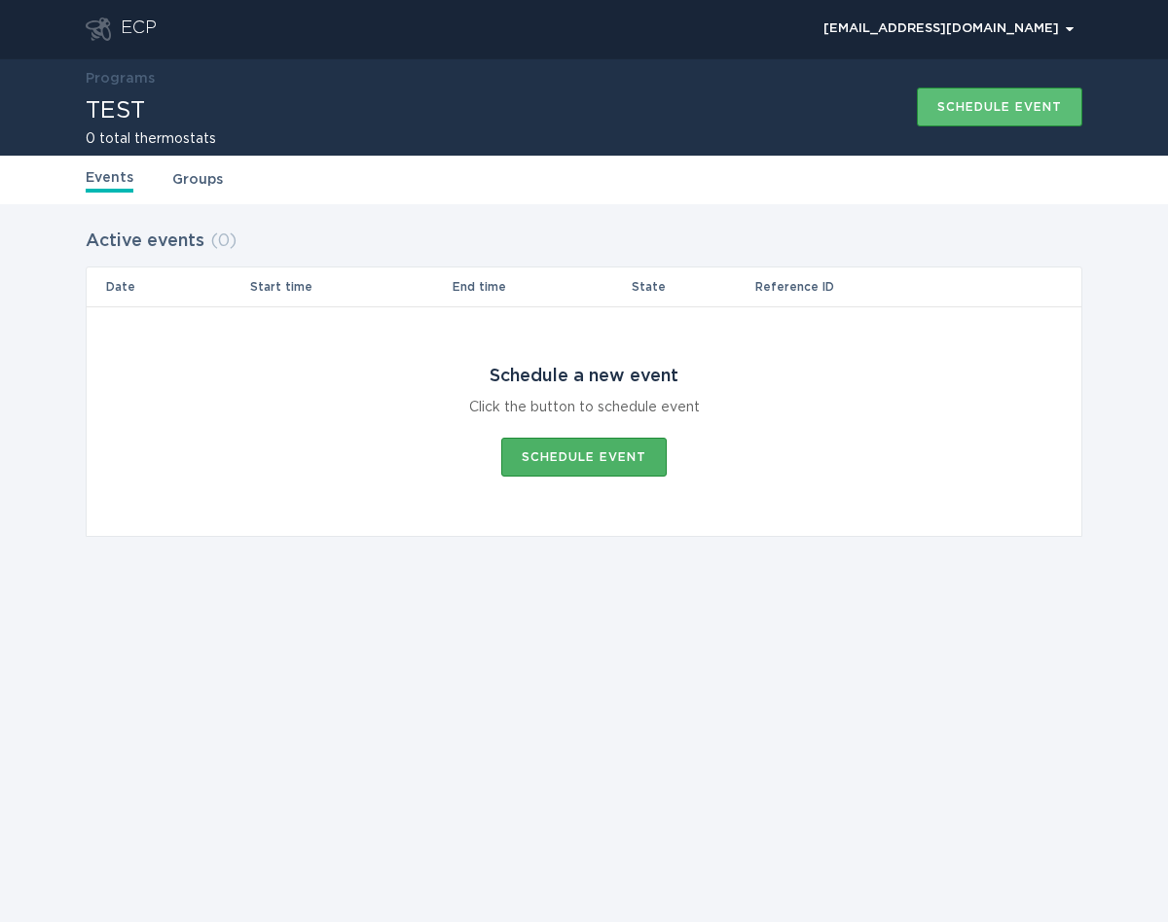
click at [606, 456] on div "Schedule event" at bounding box center [584, 457] width 125 height 12
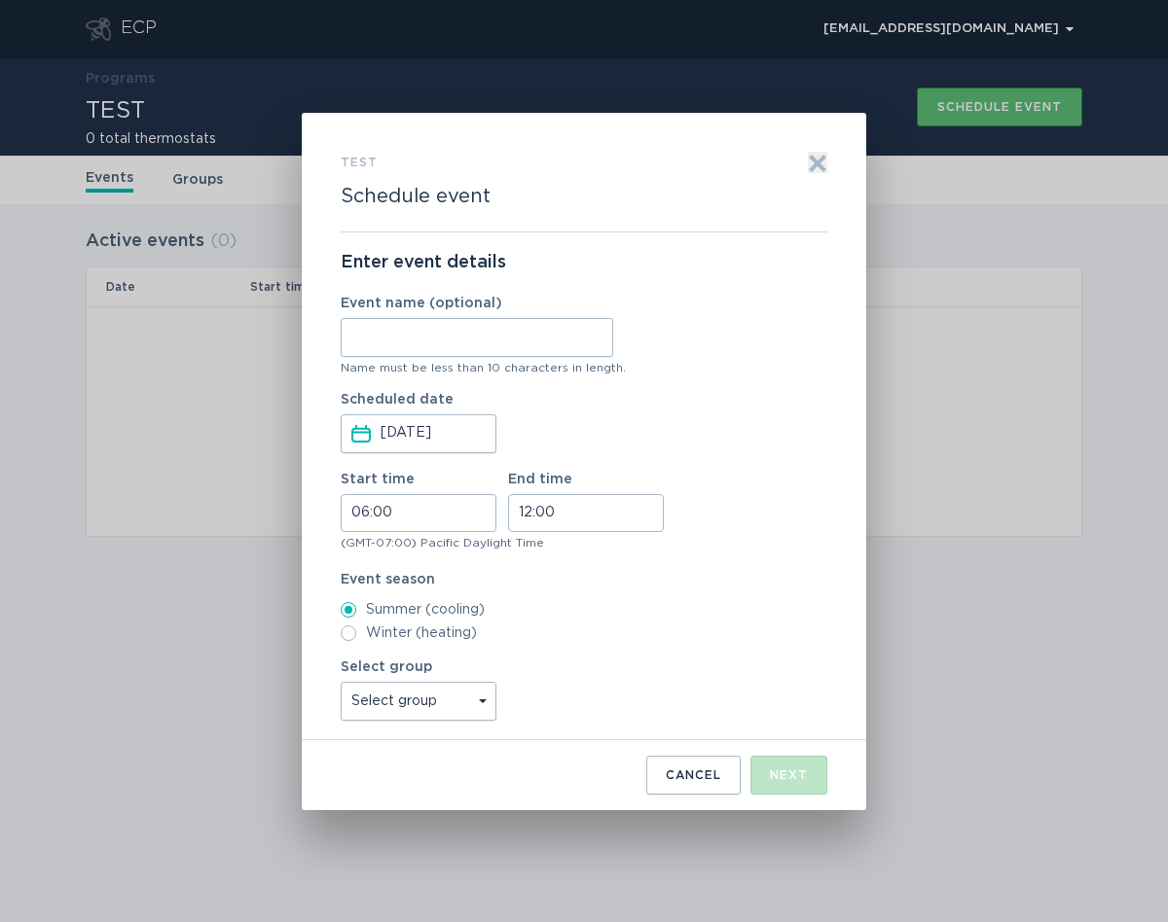
click at [466, 330] on input "Event name (optional)" at bounding box center [477, 337] width 272 height 39
type input "0000"
click at [456, 714] on select "Select group All thermostats" at bounding box center [419, 701] width 156 height 39
select select "da399b631d4440d5b7e80d3cffa45e9f"
click at [341, 682] on select "Select group All thermostats" at bounding box center [419, 701] width 156 height 39
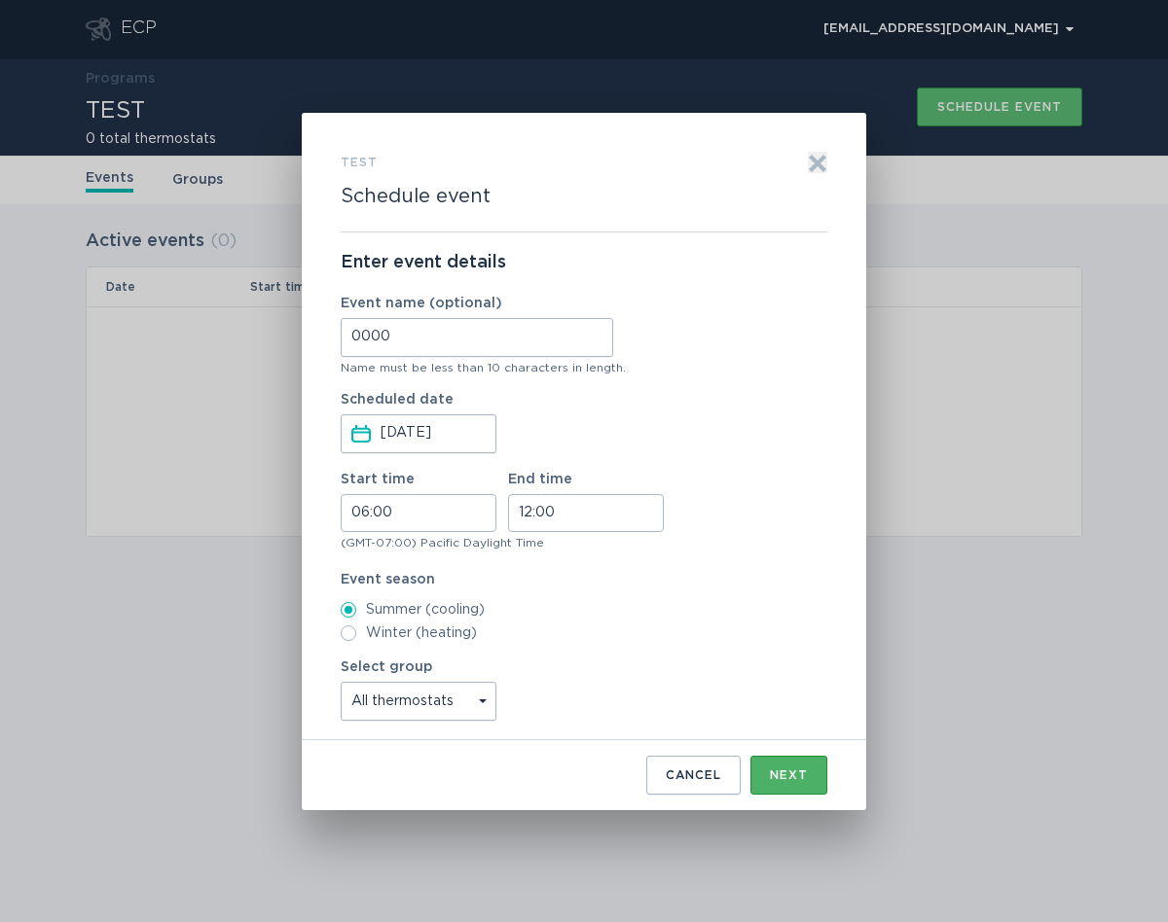
click at [781, 770] on div "Next" at bounding box center [789, 776] width 38 height 12
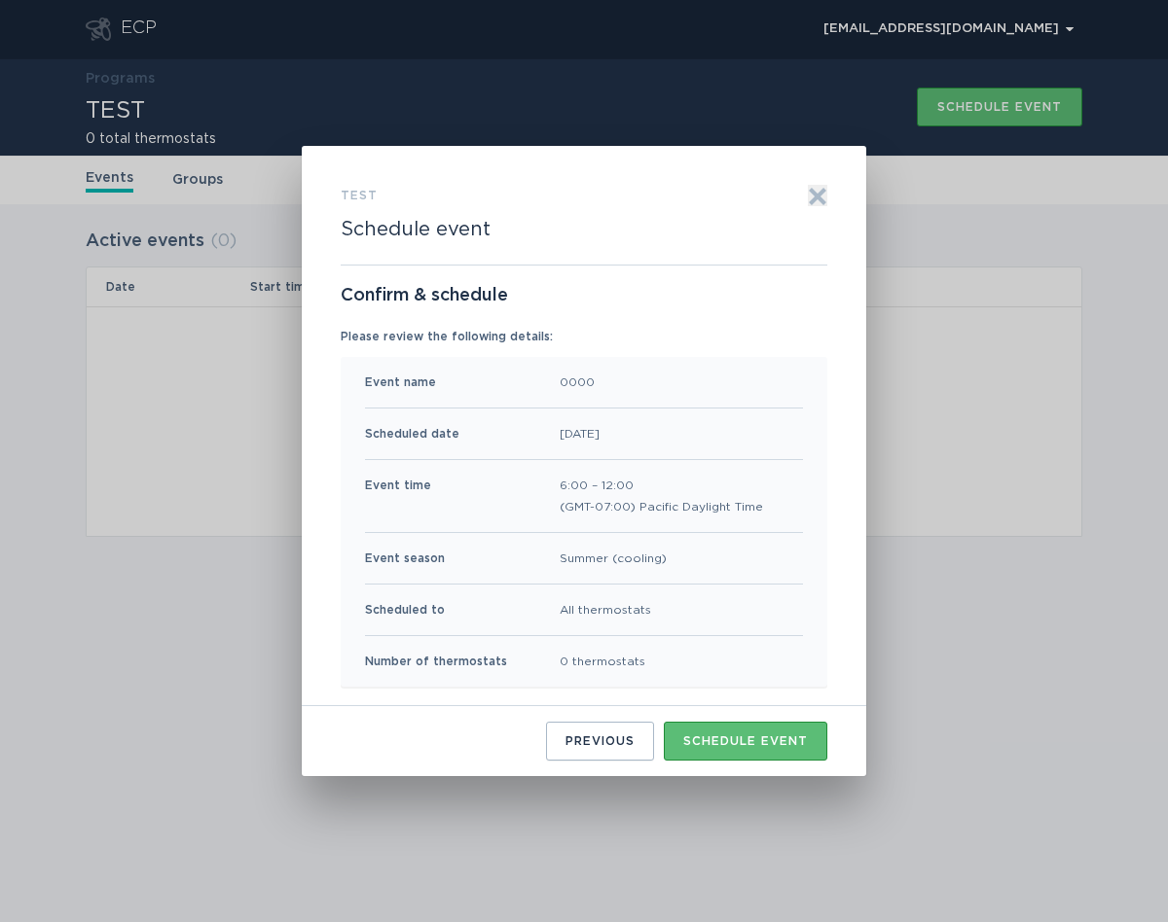
click at [595, 655] on div "0 thermostats" at bounding box center [602, 661] width 86 height 21
click at [741, 732] on button "Schedule event" at bounding box center [745, 741] width 163 height 39
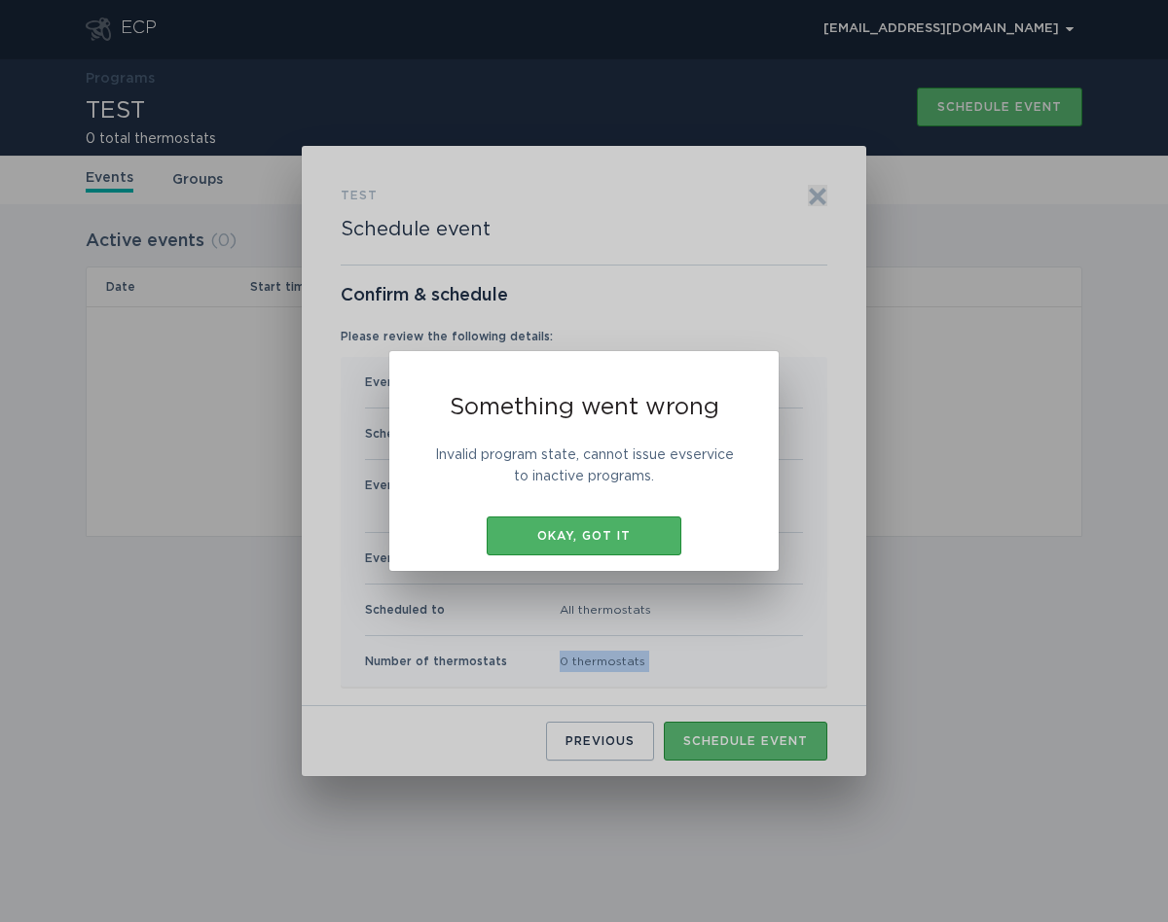
click at [628, 542] on button "Okay, got it" at bounding box center [584, 536] width 195 height 39
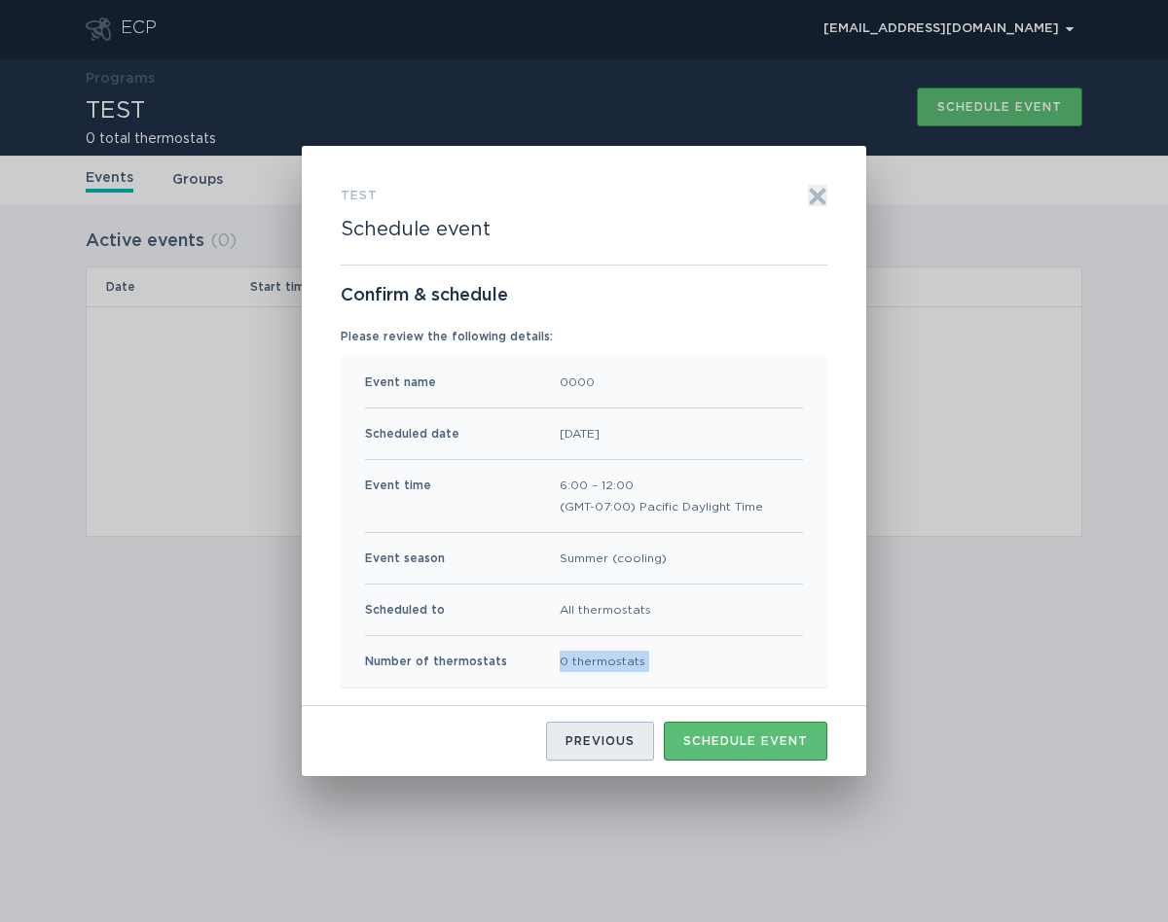
click at [629, 751] on button "Previous" at bounding box center [600, 741] width 108 height 39
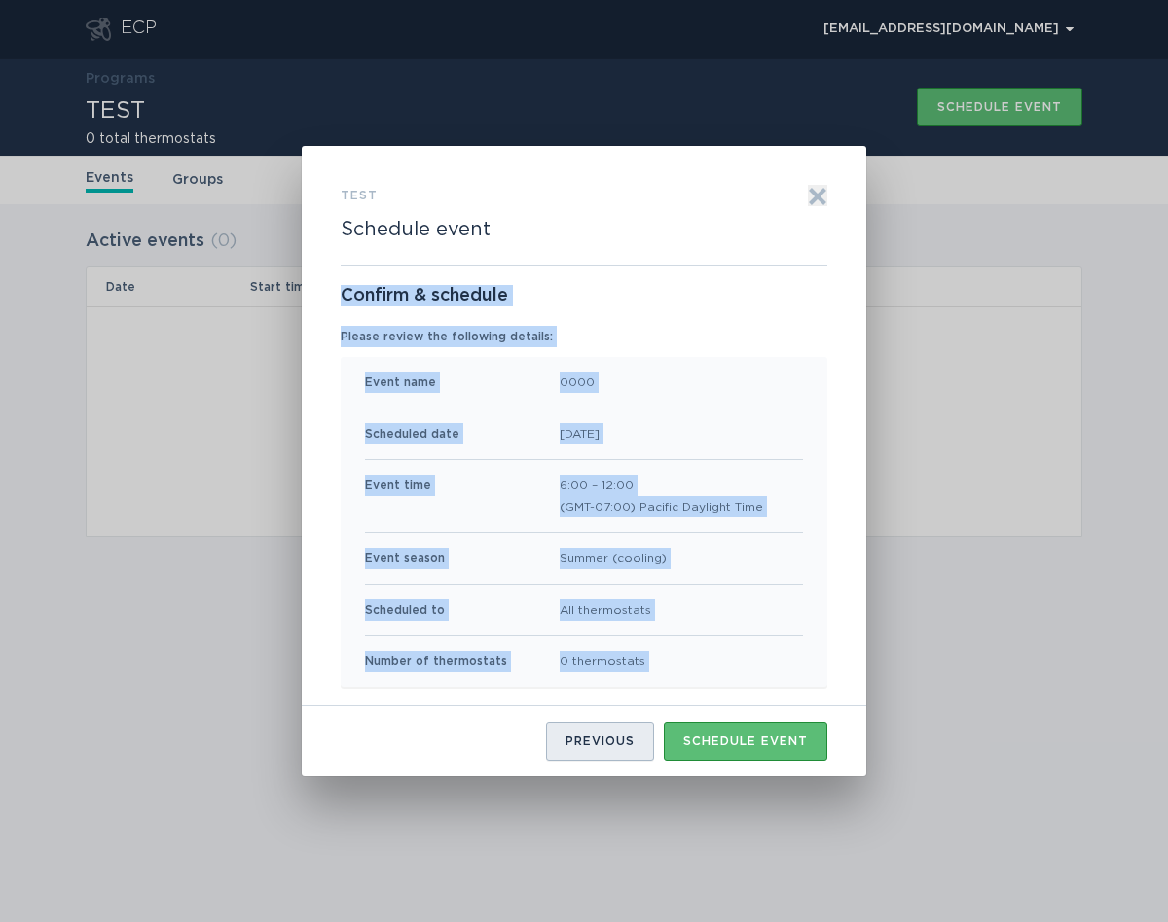
select select "da399b631d4440d5b7e80d3cffa45e9f"
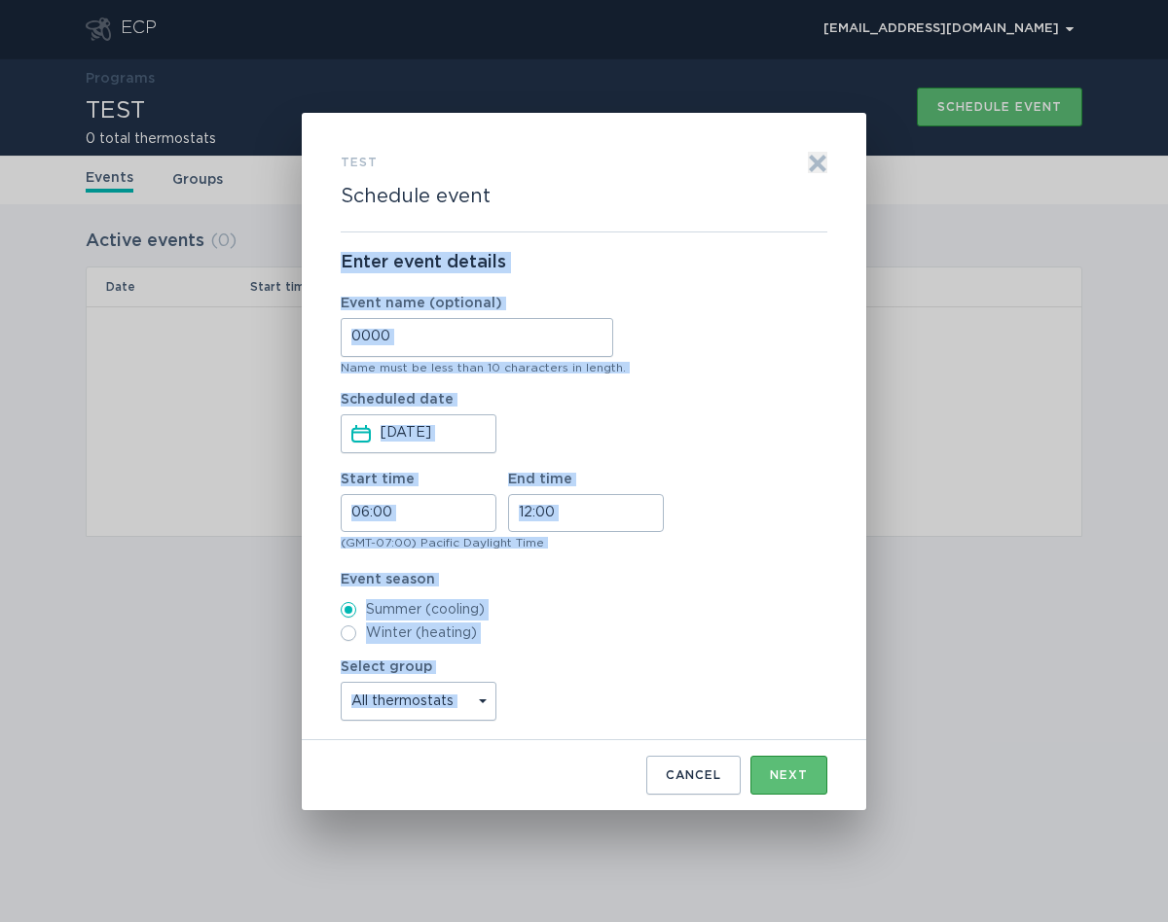
click at [665, 537] on div "(GMT-07:00) Pacific Daylight Time" at bounding box center [584, 543] width 487 height 12
